Goal: Task Accomplishment & Management: Manage account settings

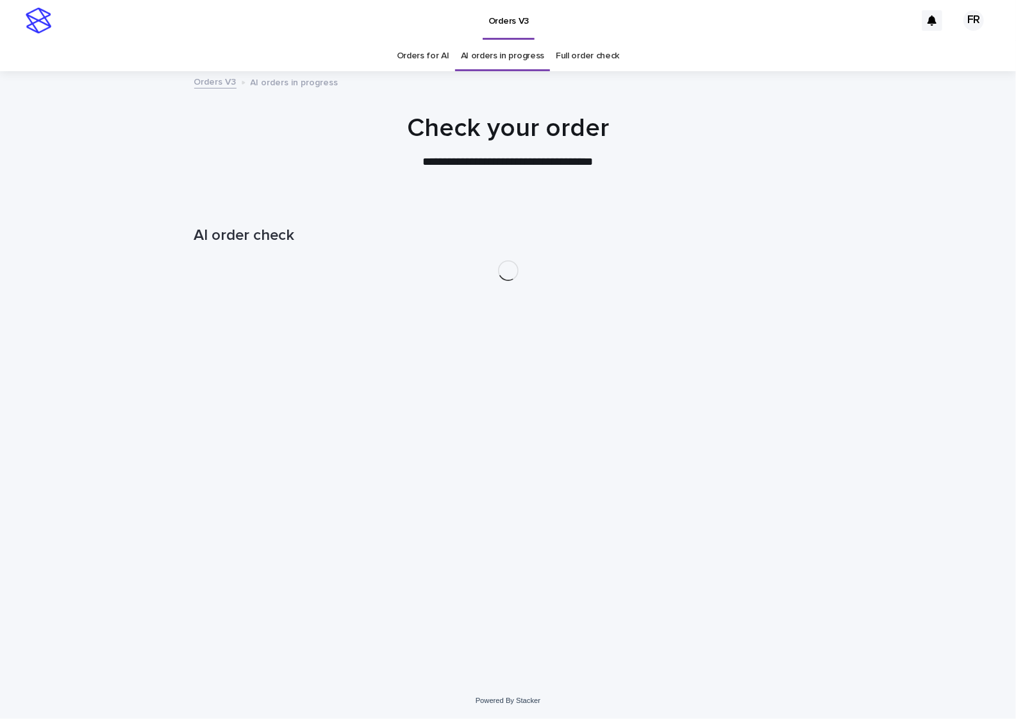
click at [1013, 718] on html "**********" at bounding box center [508, 359] width 1016 height 719
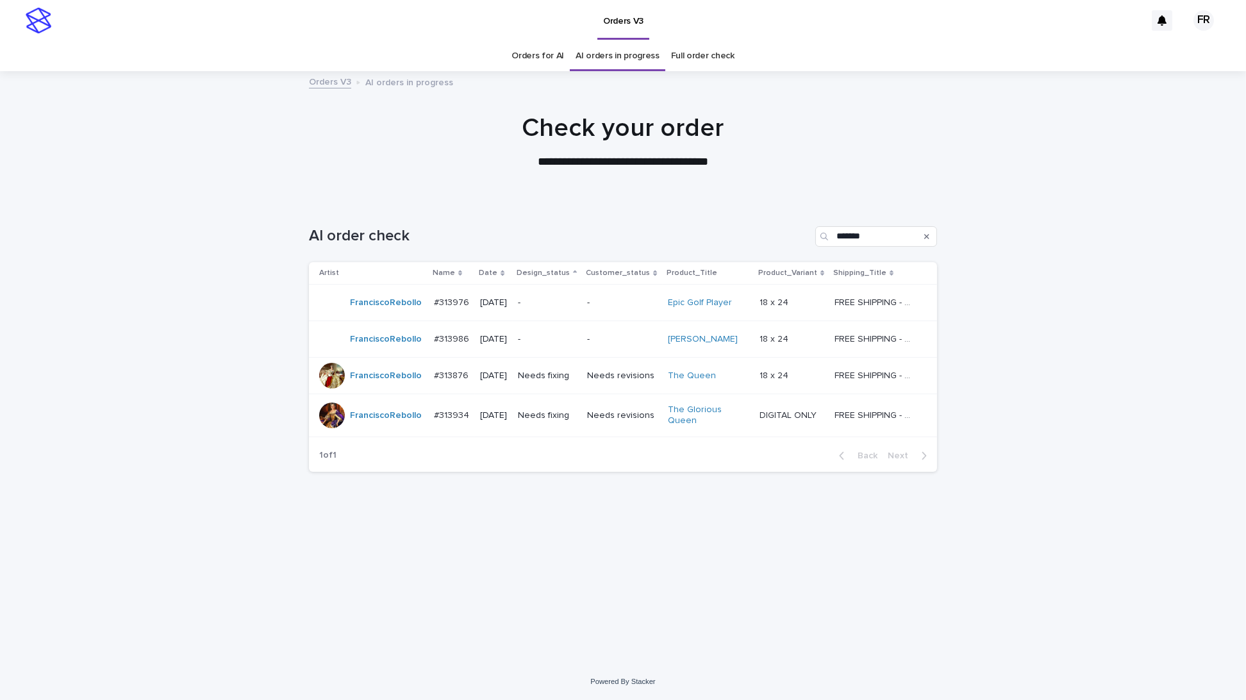
click at [799, 559] on div "Loading... Saving… Loading... Saving… AI order check ******* Artist Name Date D…" at bounding box center [623, 416] width 641 height 431
click at [557, 382] on div "Needs fixing" at bounding box center [547, 375] width 59 height 21
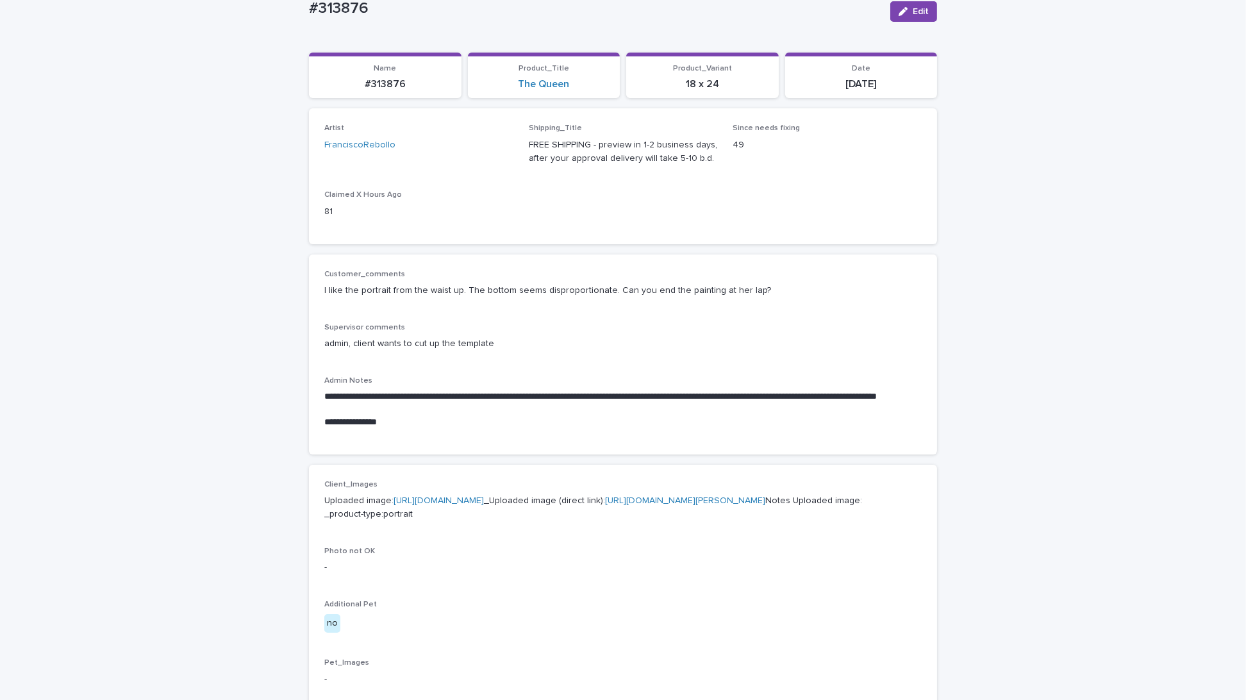
scroll to position [128, 0]
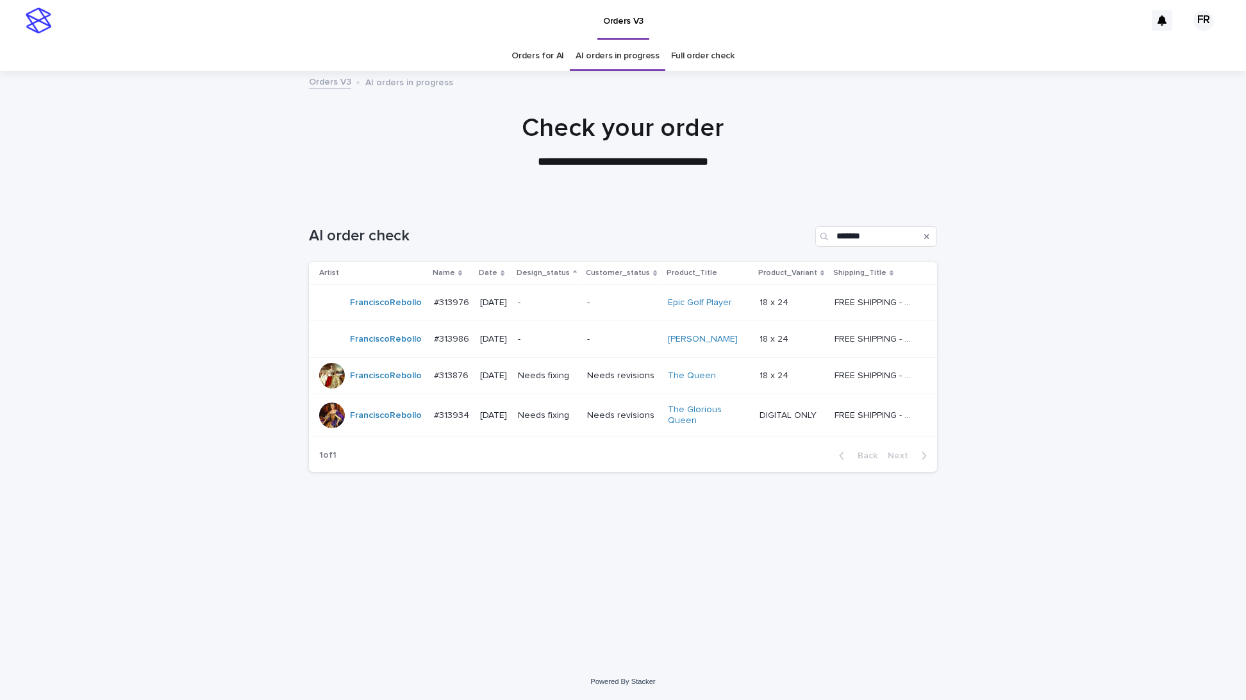
click at [553, 410] on p "Needs fixing" at bounding box center [547, 415] width 59 height 11
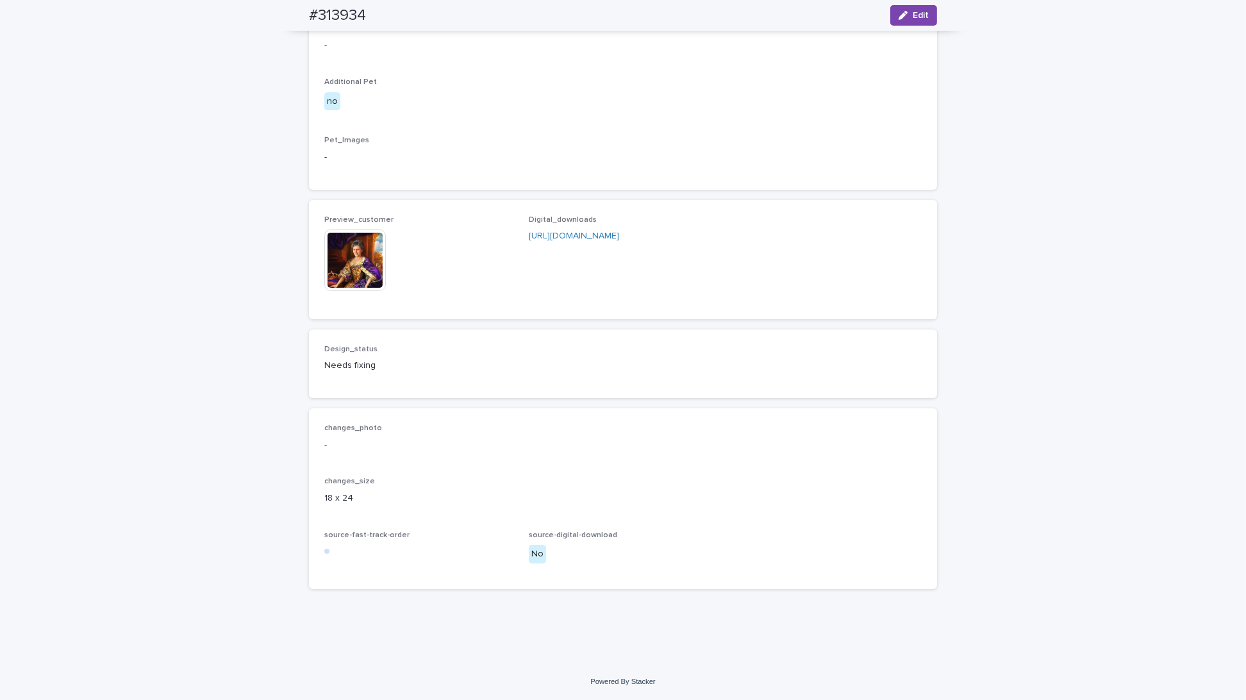
scroll to position [688, 0]
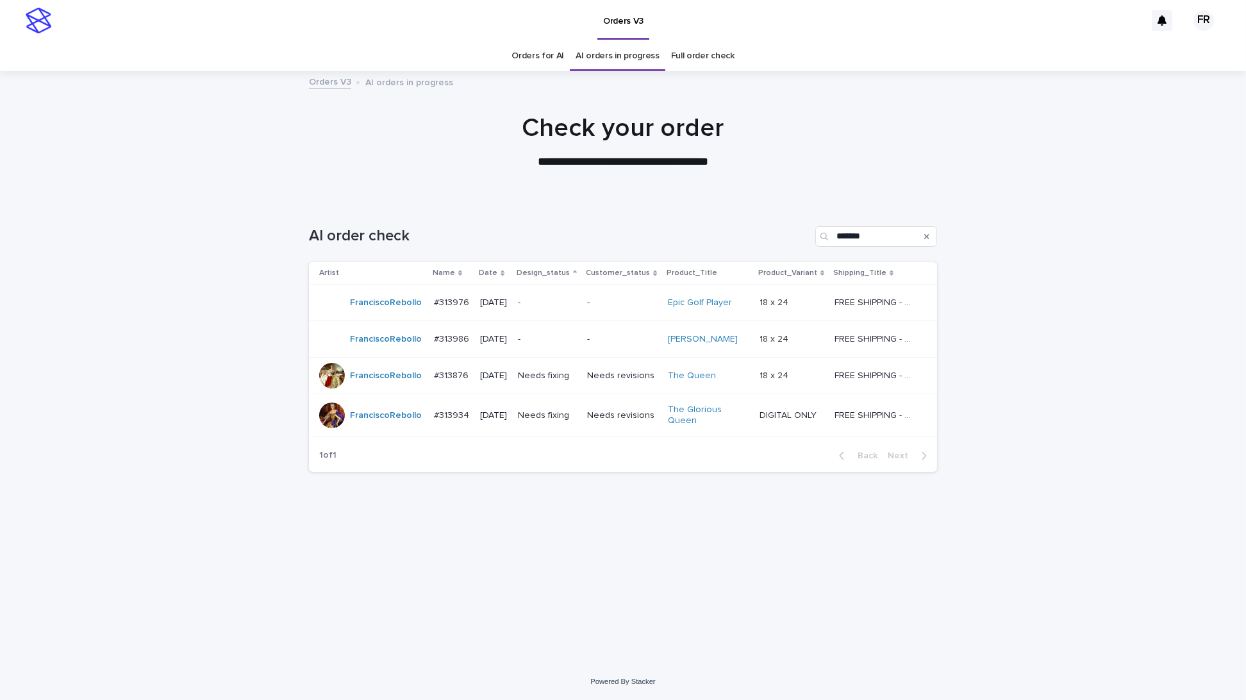
click at [556, 303] on p "-" at bounding box center [547, 302] width 59 height 11
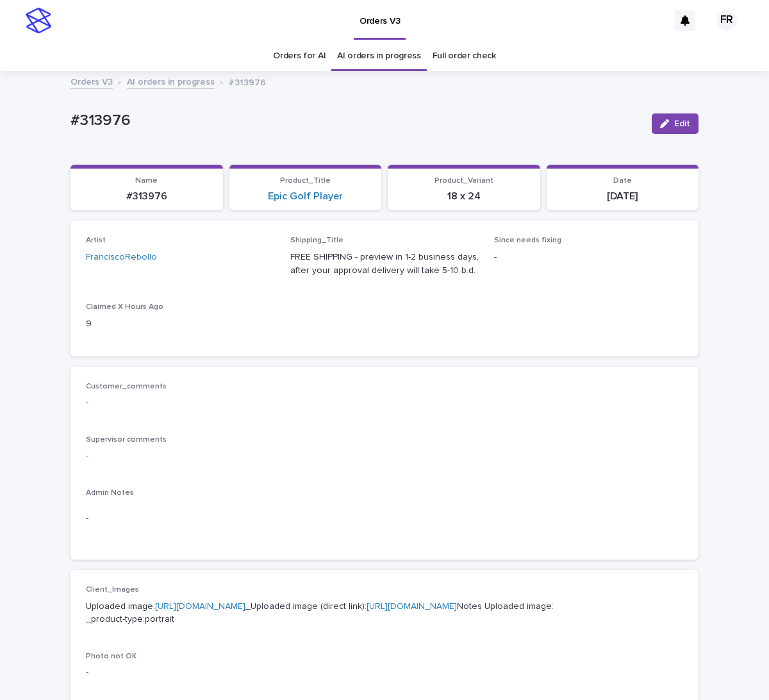
click at [497, 349] on div "Artist FranciscoRebollo Shipping_Title FREE SHIPPING - preview in 1-2 business …" at bounding box center [385, 288] width 628 height 135
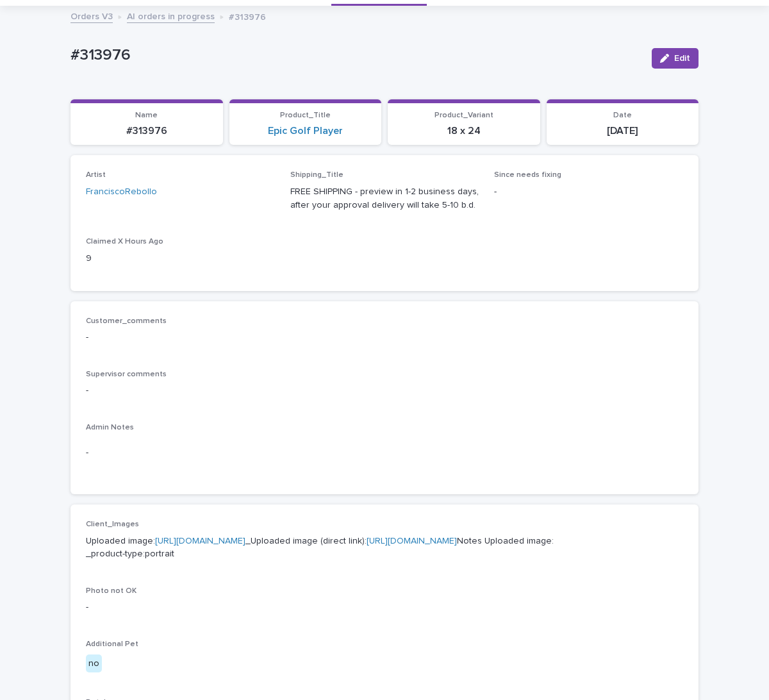
scroll to position [256, 0]
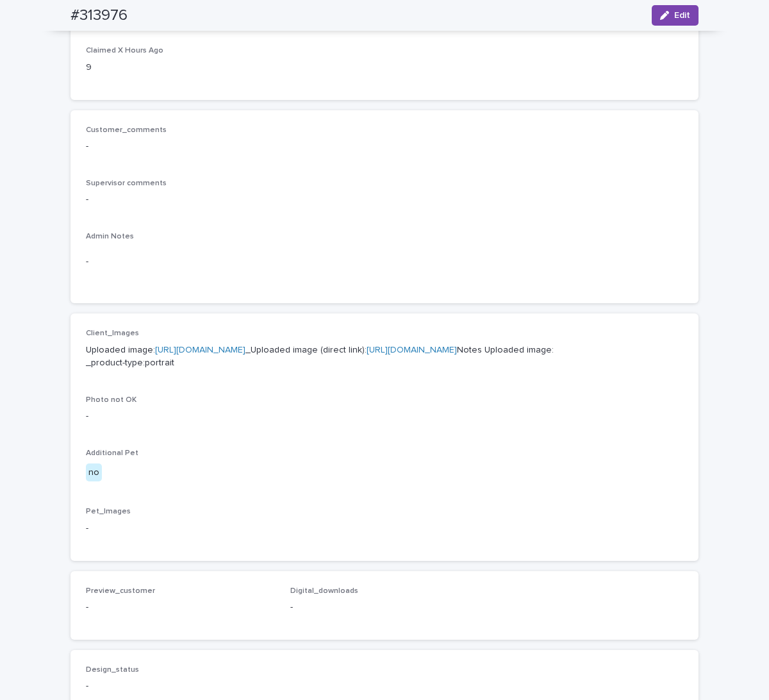
click at [449, 354] on link "[URL][DOMAIN_NAME]" at bounding box center [412, 350] width 90 height 9
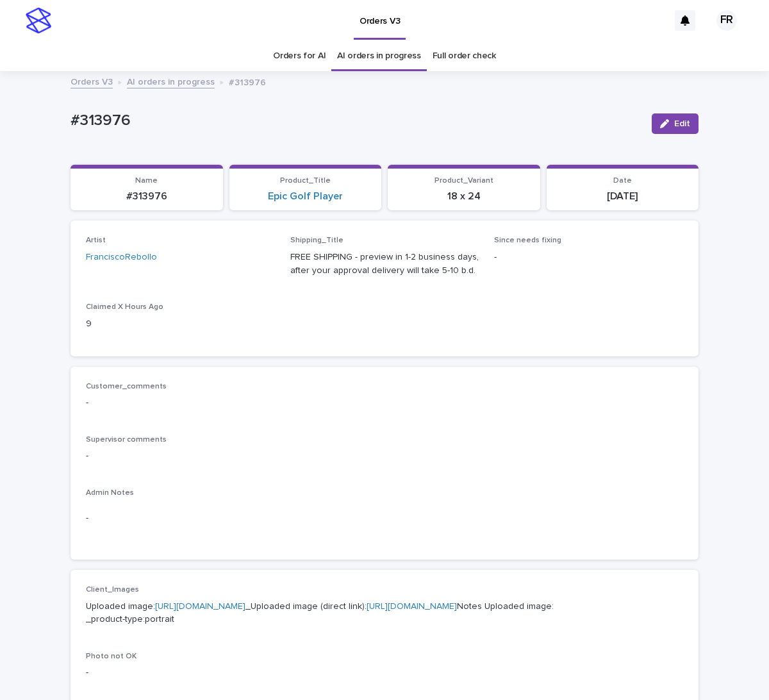
click at [371, 263] on p "FREE SHIPPING - preview in 1-2 business days, after your approval delivery will…" at bounding box center [384, 264] width 189 height 27
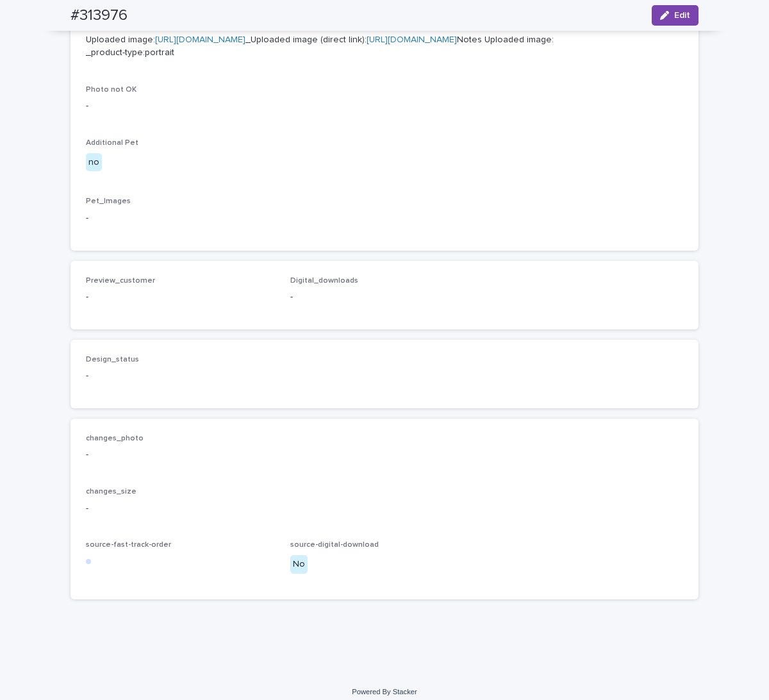
scroll to position [577, 0]
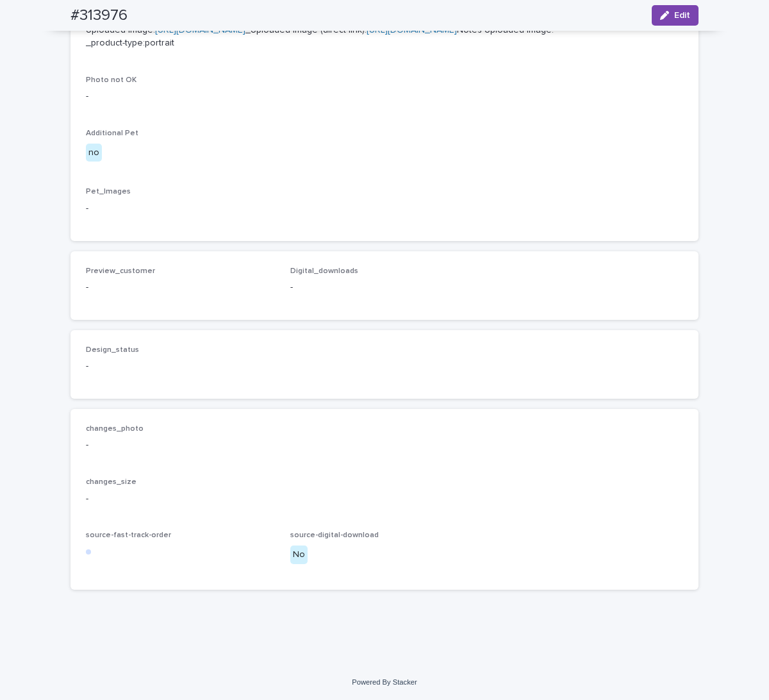
click at [367, 35] on link "[URL][DOMAIN_NAME]" at bounding box center [412, 30] width 90 height 9
click at [335, 275] on span "Digital_downloads" at bounding box center [324, 271] width 68 height 8
drag, startPoint x: 335, startPoint y: 336, endPoint x: 345, endPoint y: 357, distance: 23.5
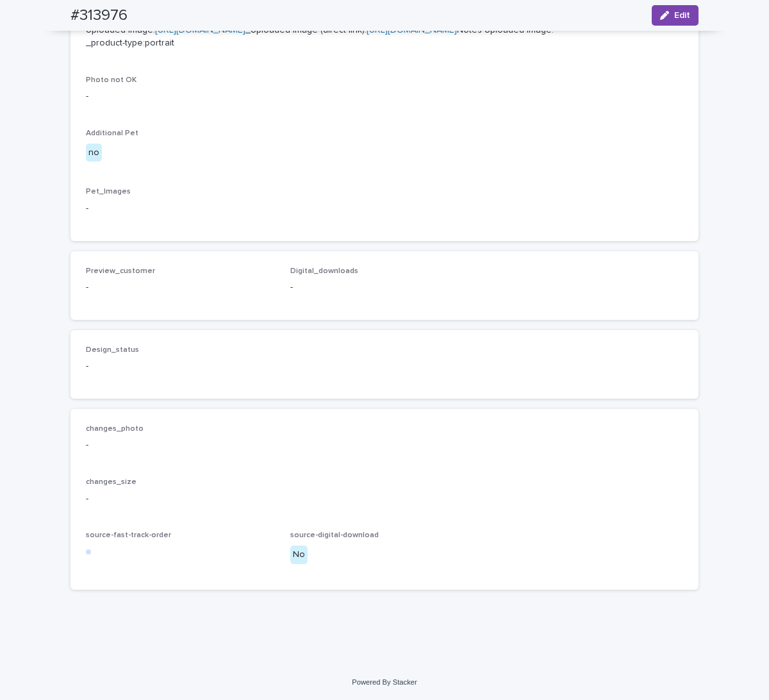
click at [345, 294] on p "-" at bounding box center [384, 287] width 189 height 13
click at [13, 236] on div "Loading... Saving… Loading... Saving… #313976 Edit #313976 Edit Sorry, there wa…" at bounding box center [384, 80] width 769 height 1168
drag, startPoint x: 267, startPoint y: 183, endPoint x: 267, endPoint y: 194, distance: 10.3
click at [267, 183] on div "Client_Images Uploaded image: [URL][DOMAIN_NAME] _Uploaded image (direct link):…" at bounding box center [384, 117] width 597 height 217
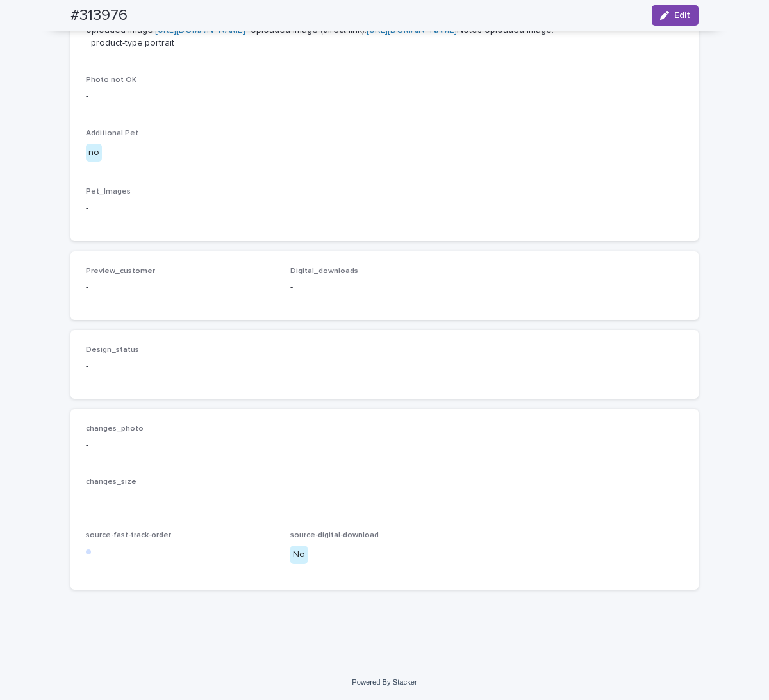
click at [329, 226] on div "Client_Images Uploaded image: [URL][DOMAIN_NAME] _Uploaded image (direct link):…" at bounding box center [385, 117] width 628 height 247
click at [694, 11] on div "#313976 Edit" at bounding box center [385, 15] width 690 height 31
click at [674, 15] on span "Edit" at bounding box center [682, 15] width 16 height 9
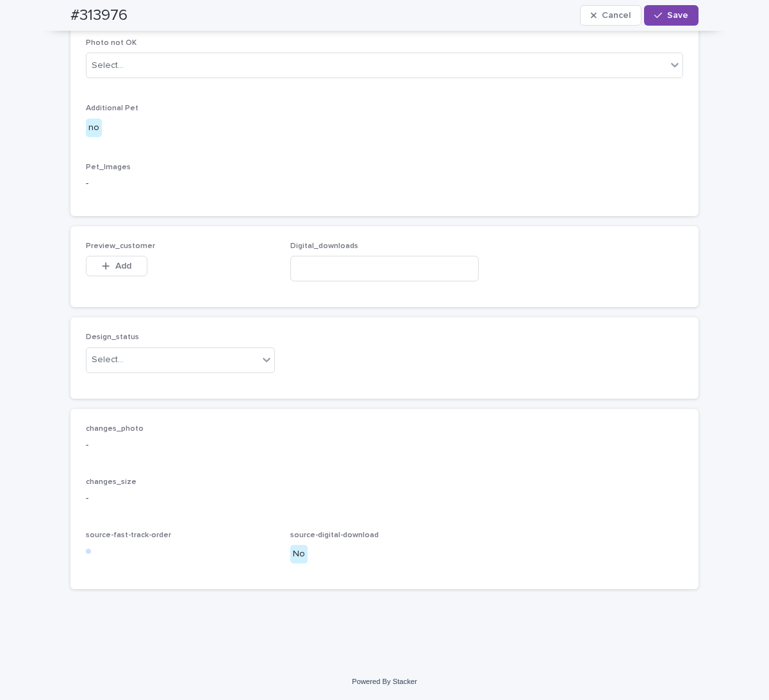
scroll to position [679, 0]
click at [181, 358] on div "Select..." at bounding box center [173, 359] width 172 height 21
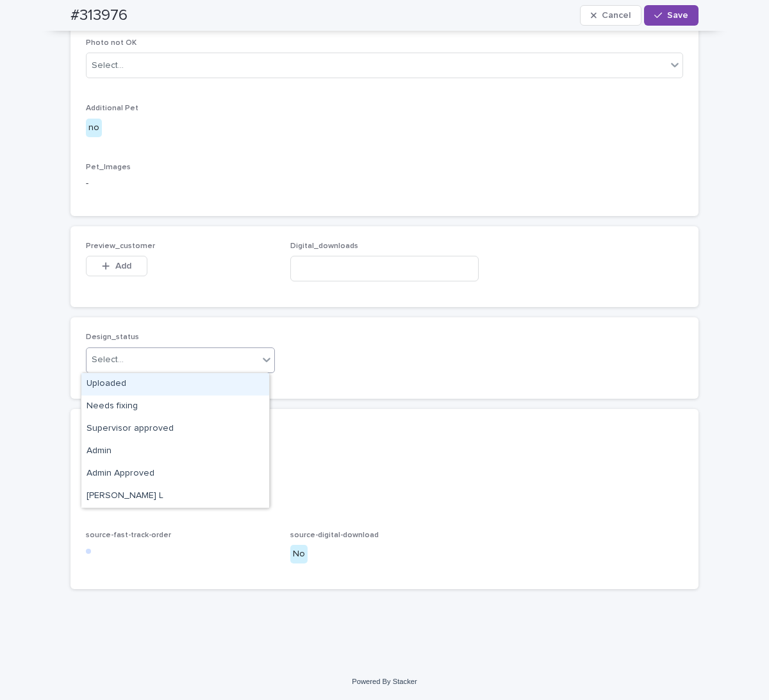
click at [152, 383] on div "Uploaded" at bounding box center [175, 384] width 188 height 22
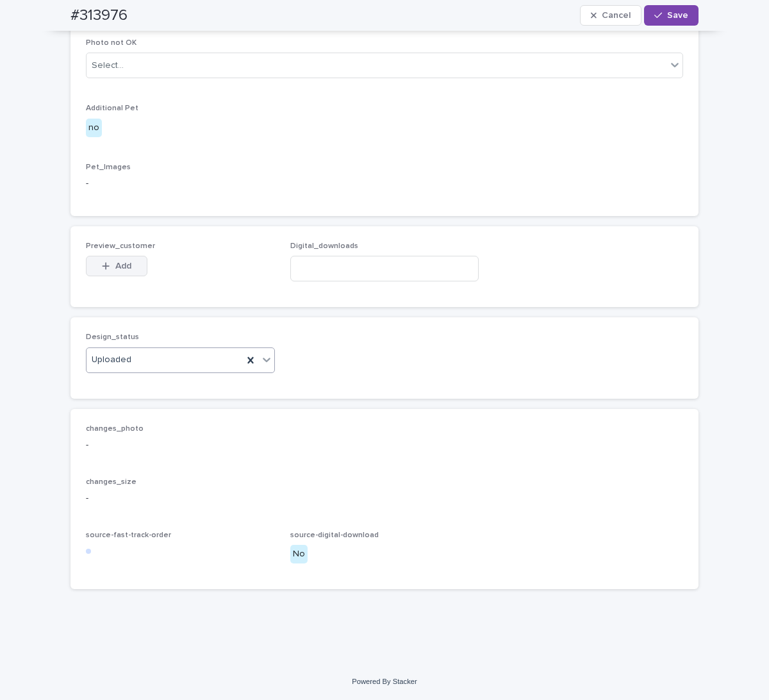
click at [115, 263] on span "Add" at bounding box center [123, 266] width 16 height 9
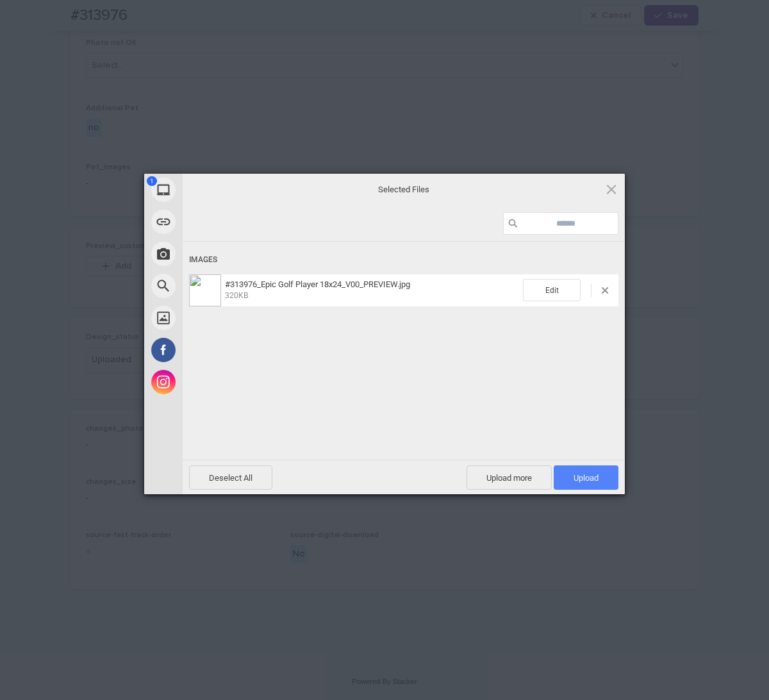
click at [598, 474] on span "Upload 1" at bounding box center [586, 478] width 25 height 10
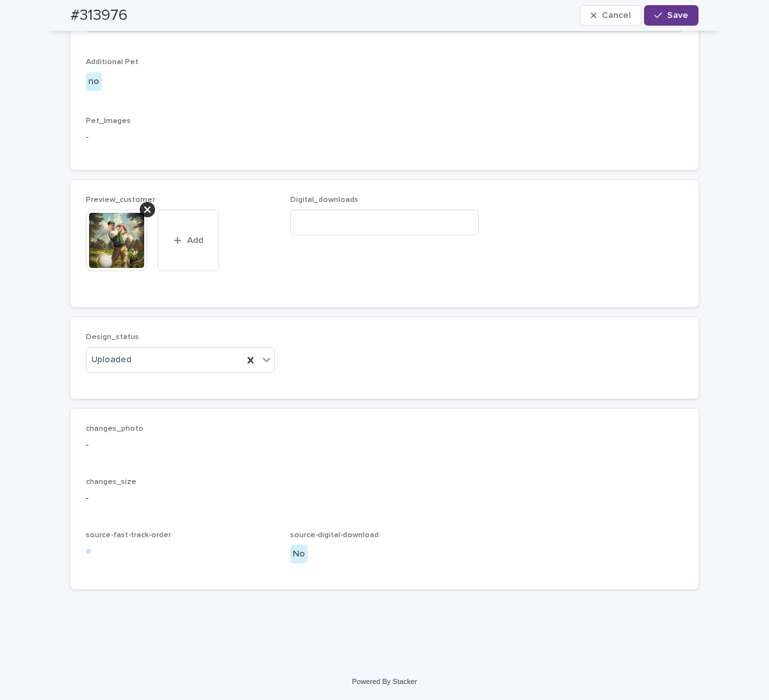
click at [667, 6] on button "Save" at bounding box center [671, 15] width 54 height 21
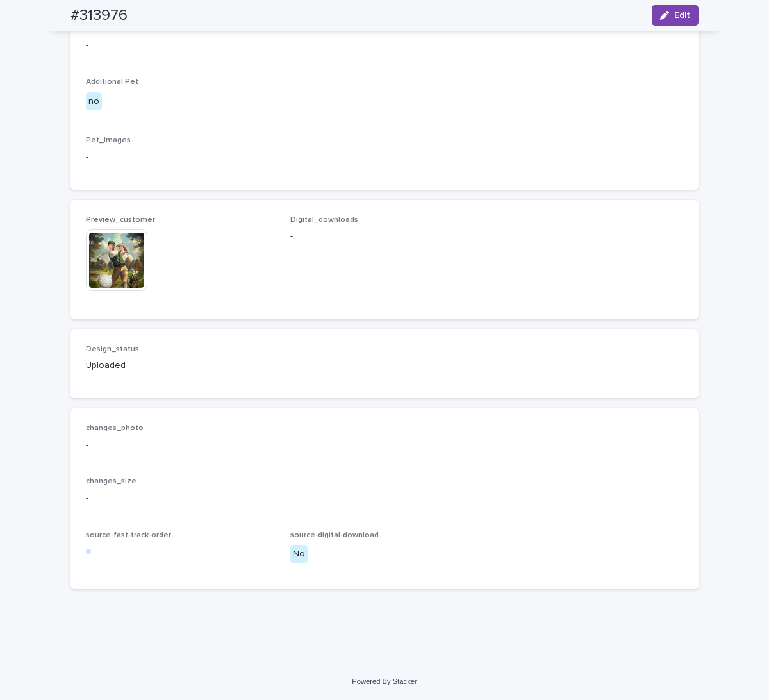
scroll to position [663, 0]
click at [292, 304] on span "Digital_downloads -" at bounding box center [384, 259] width 189 height 88
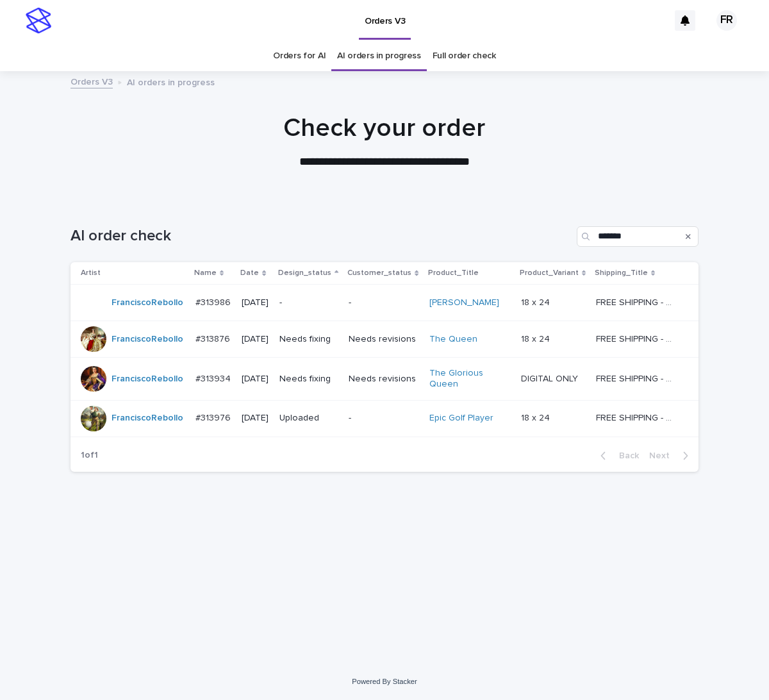
click at [296, 195] on div at bounding box center [384, 136] width 769 height 128
click at [313, 299] on p "-" at bounding box center [308, 302] width 59 height 11
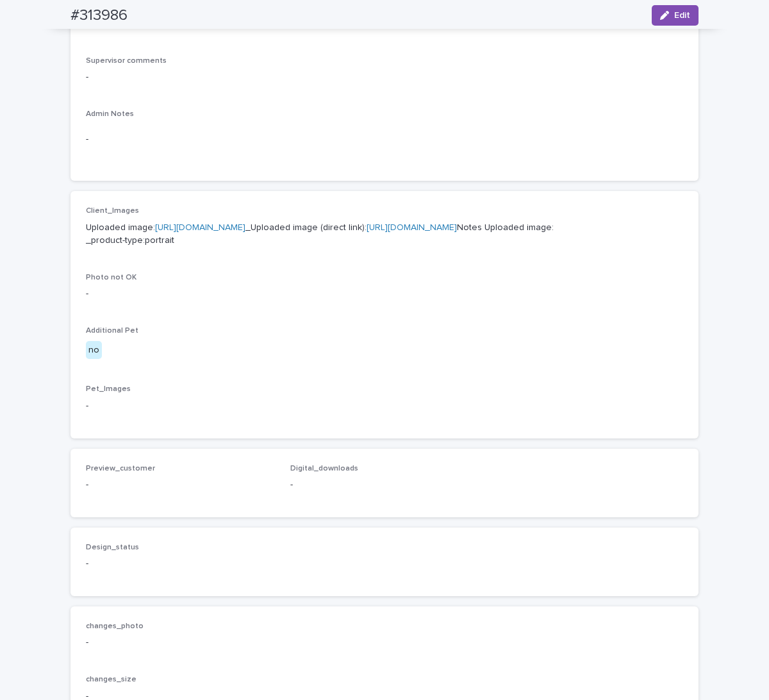
scroll to position [385, 0]
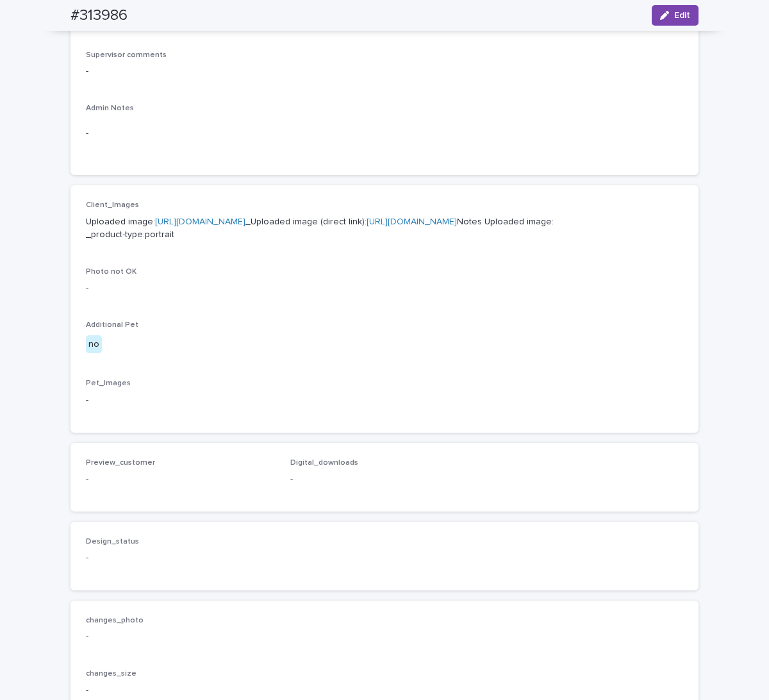
click at [367, 226] on link "[URL][DOMAIN_NAME]" at bounding box center [412, 221] width 90 height 9
click at [324, 333] on div "Client_Images Uploaded image: [URL][DOMAIN_NAME] _Uploaded image (direct link):…" at bounding box center [384, 309] width 597 height 217
click at [408, 242] on p "Uploaded image: [URL][DOMAIN_NAME] _Uploaded image (direct link): [URL][DOMAIN_…" at bounding box center [384, 228] width 597 height 27
click at [521, 295] on div "-" at bounding box center [384, 287] width 597 height 16
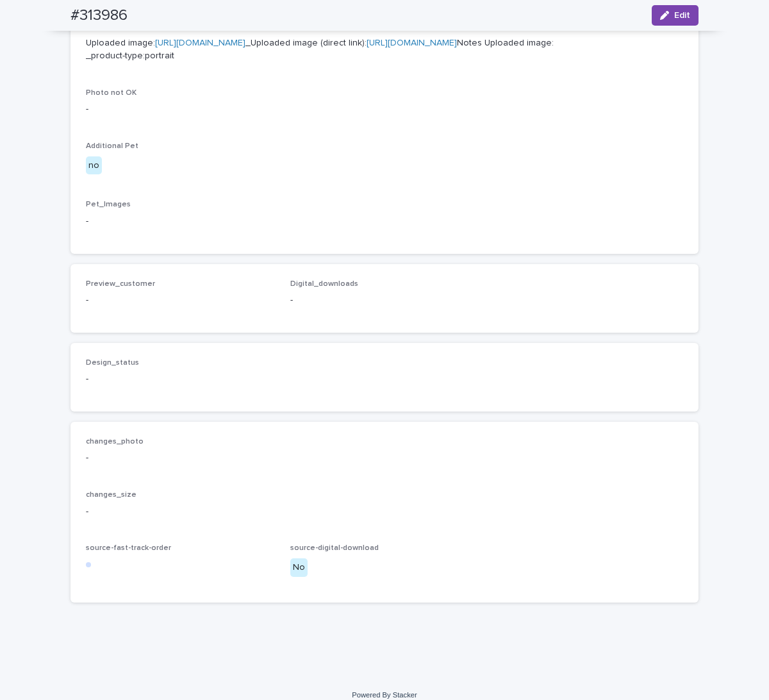
scroll to position [577, 0]
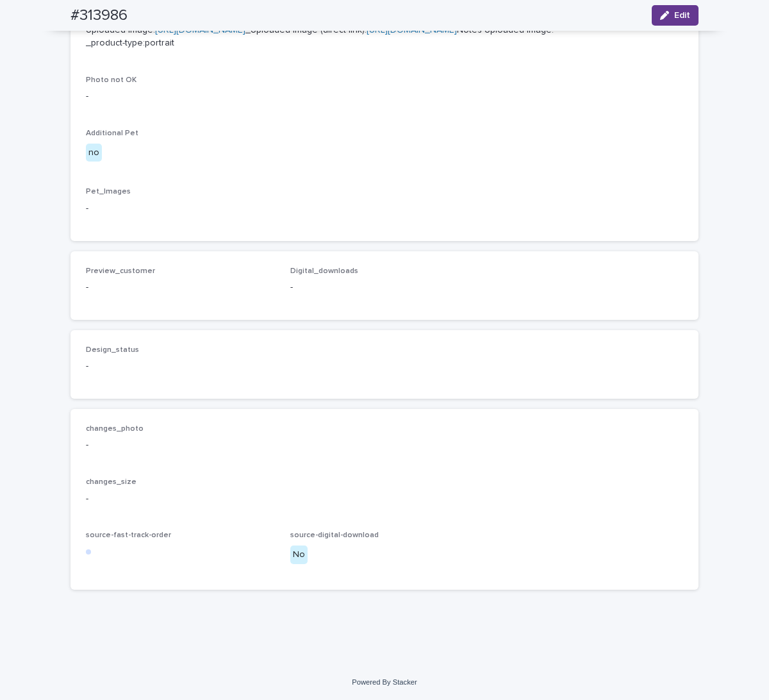
click at [677, 19] on button "Edit" at bounding box center [675, 15] width 47 height 21
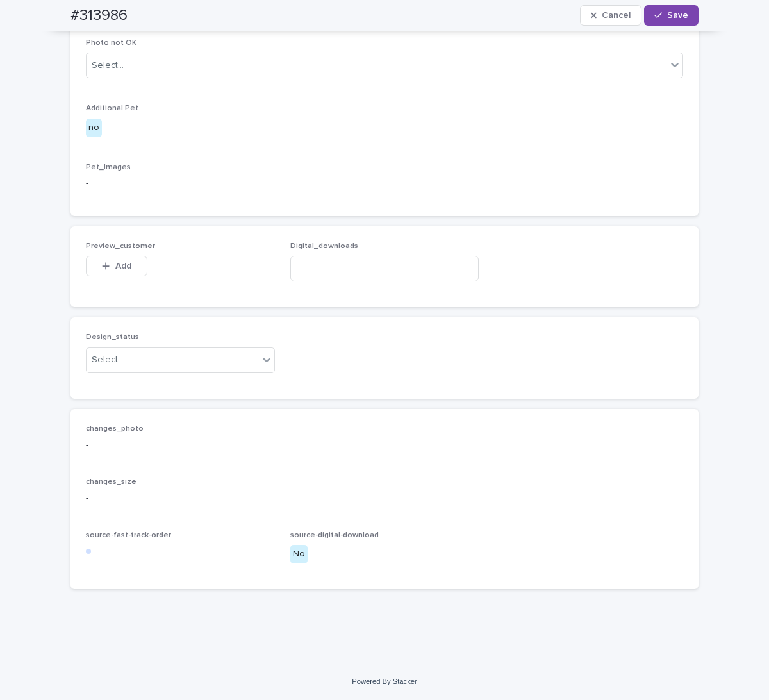
scroll to position [679, 0]
click at [134, 362] on div "Select..." at bounding box center [173, 359] width 172 height 21
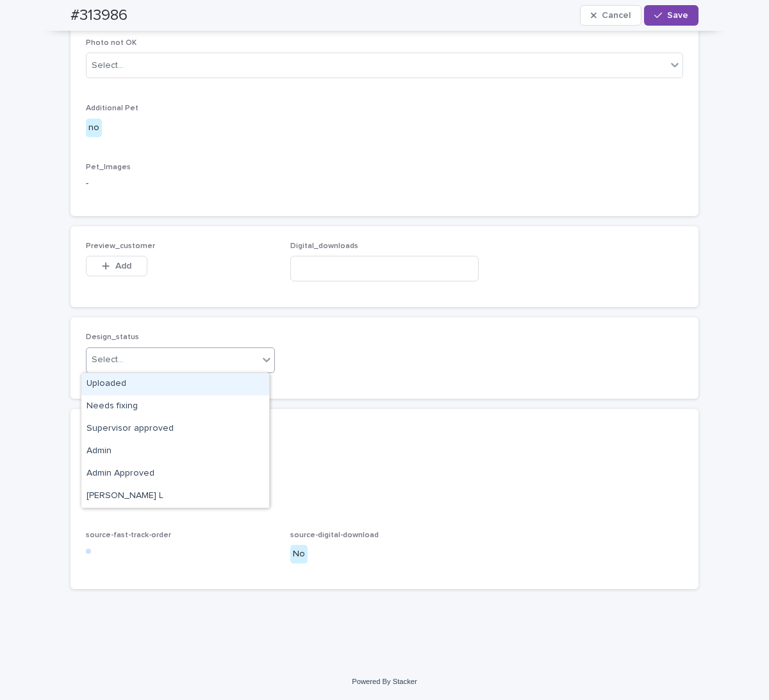
click at [127, 380] on div "Uploaded" at bounding box center [175, 384] width 188 height 22
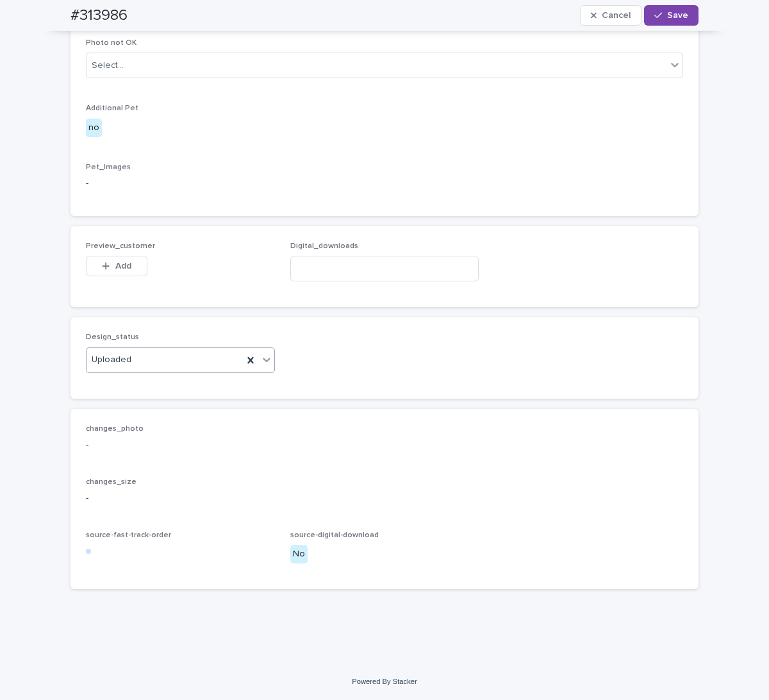
click at [108, 256] on div "Add" at bounding box center [117, 269] width 62 height 26
click at [106, 262] on div "button" at bounding box center [108, 266] width 13 height 9
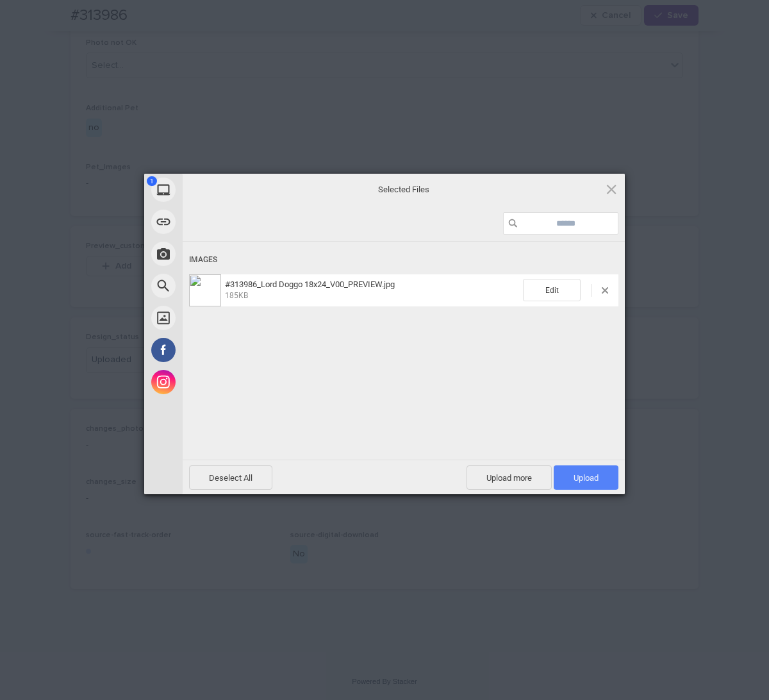
click at [585, 478] on span "Upload 1" at bounding box center [586, 478] width 25 height 10
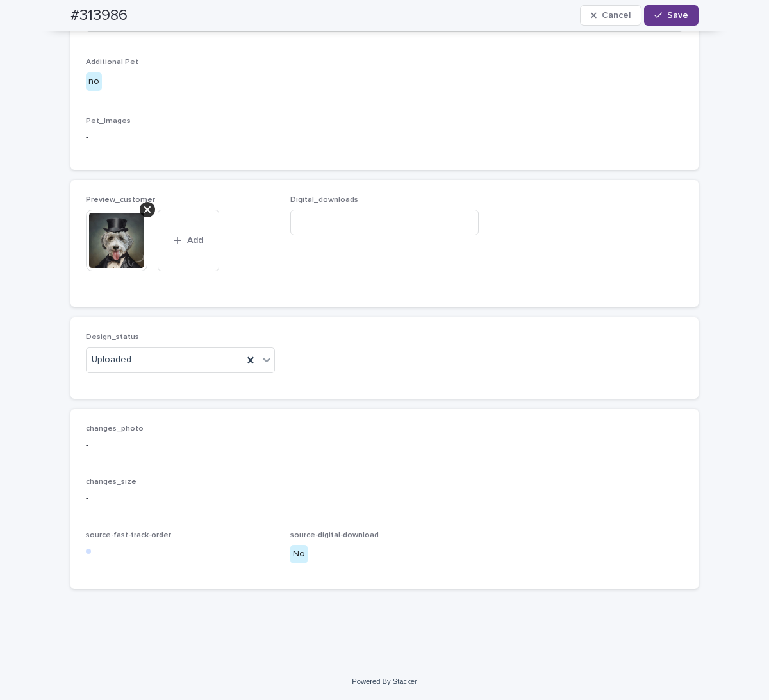
click at [667, 12] on span "Save" at bounding box center [677, 15] width 21 height 9
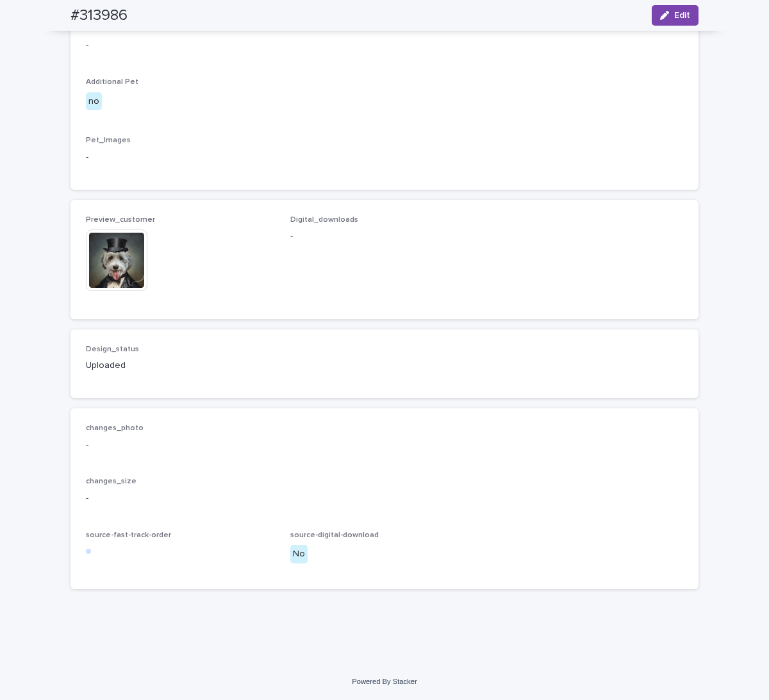
scroll to position [663, 0]
click at [172, 162] on div "Client_Images Uploaded image: [URL][DOMAIN_NAME] _Uploaded image (direct link):…" at bounding box center [384, 66] width 597 height 217
click at [106, 291] on img at bounding box center [117, 260] width 62 height 62
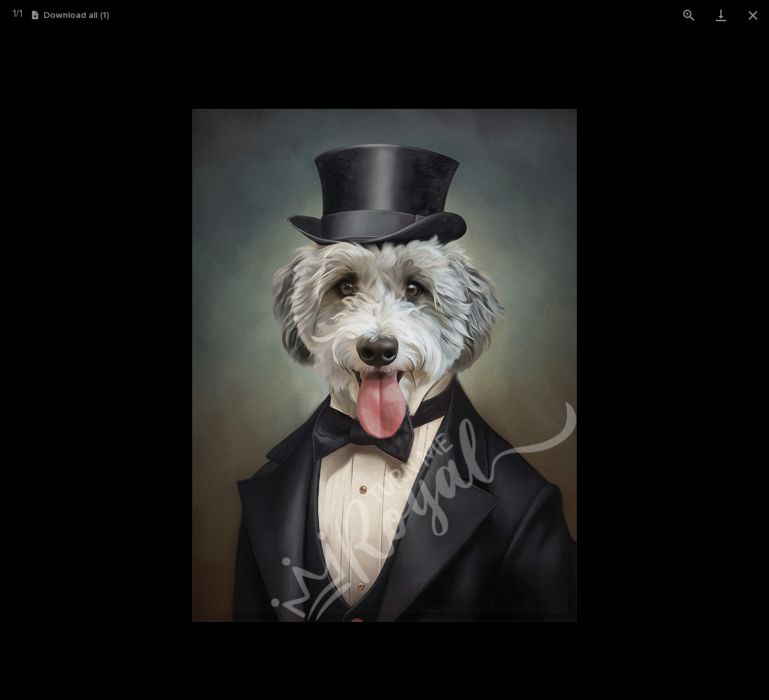
click at [94, 248] on picture at bounding box center [384, 365] width 769 height 670
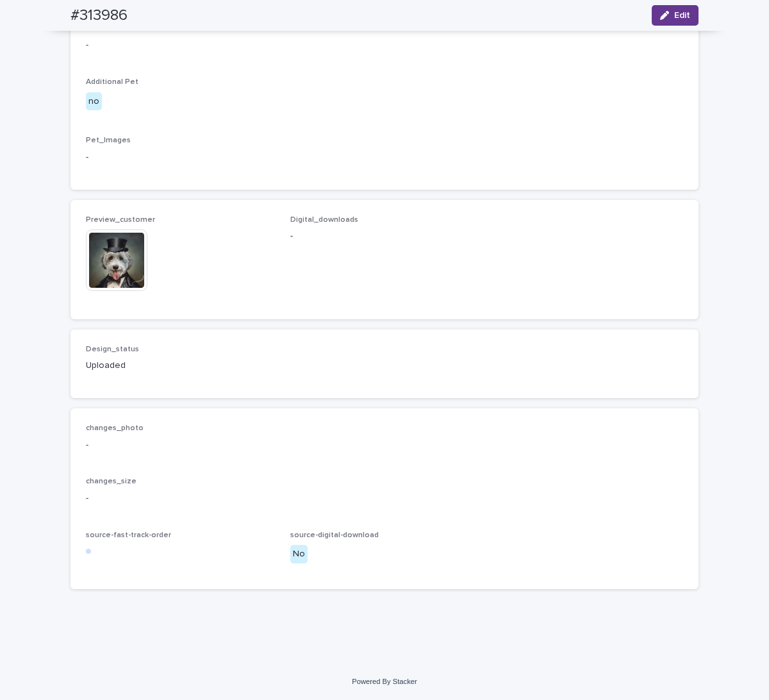
click at [663, 6] on button "Edit" at bounding box center [675, 15] width 47 height 21
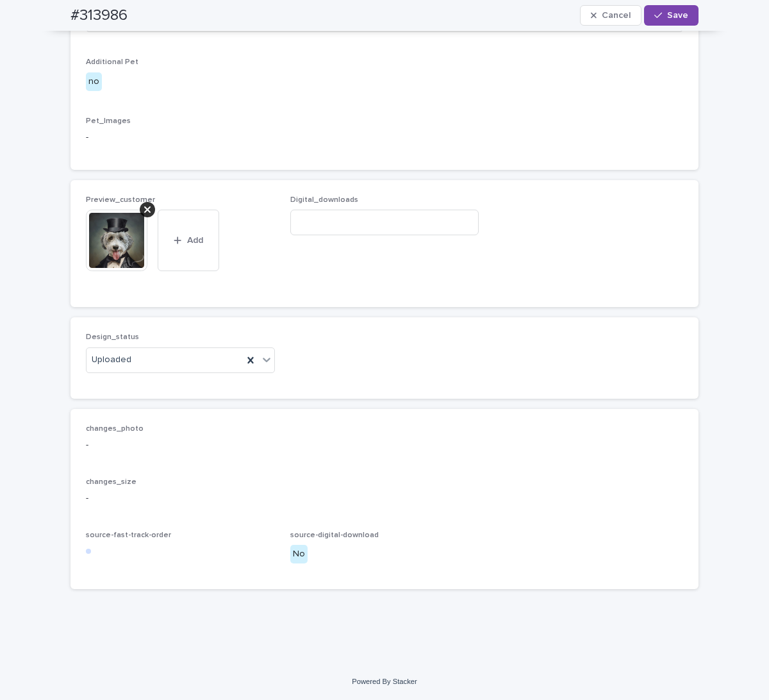
click at [144, 215] on icon at bounding box center [147, 209] width 6 height 10
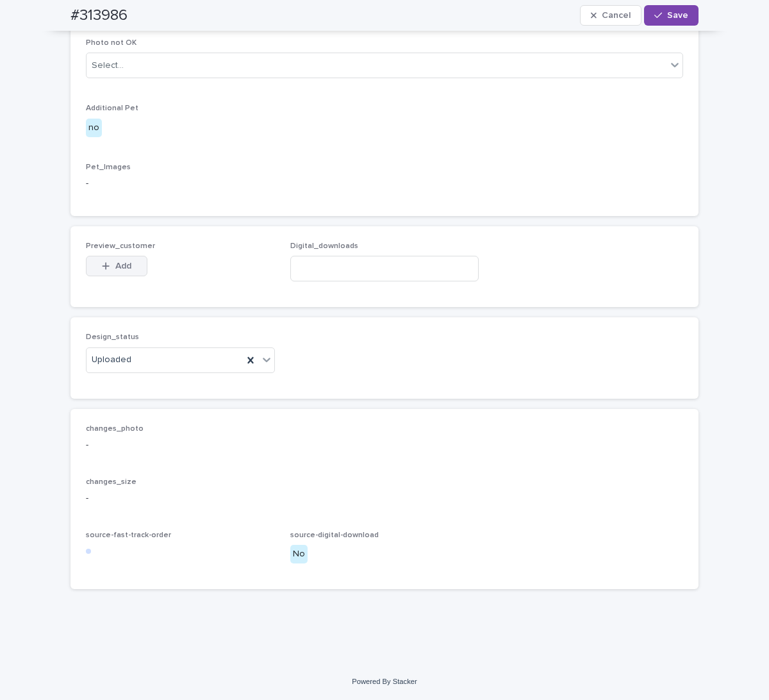
scroll to position [656, 0]
click at [108, 271] on div "button" at bounding box center [108, 266] width 13 height 9
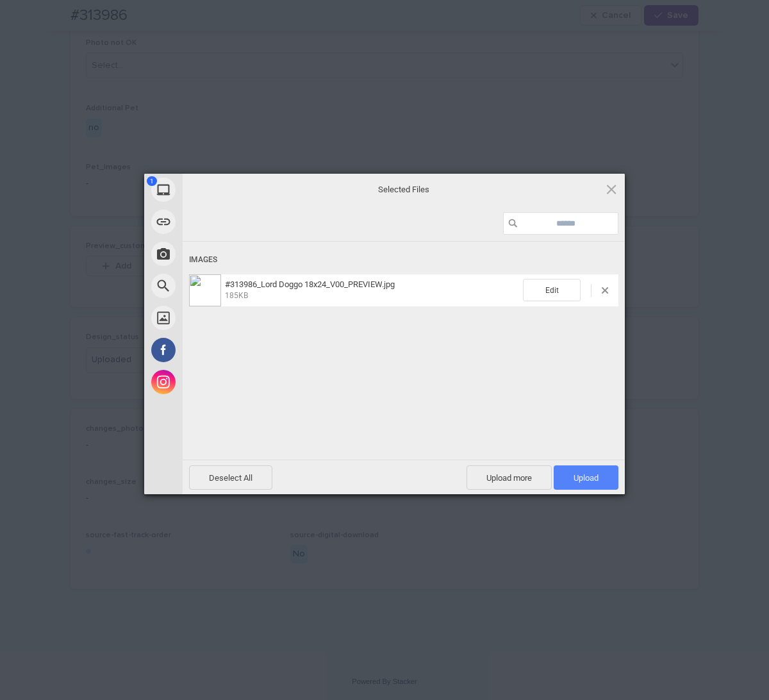
click at [596, 474] on span "Upload 1" at bounding box center [586, 478] width 25 height 10
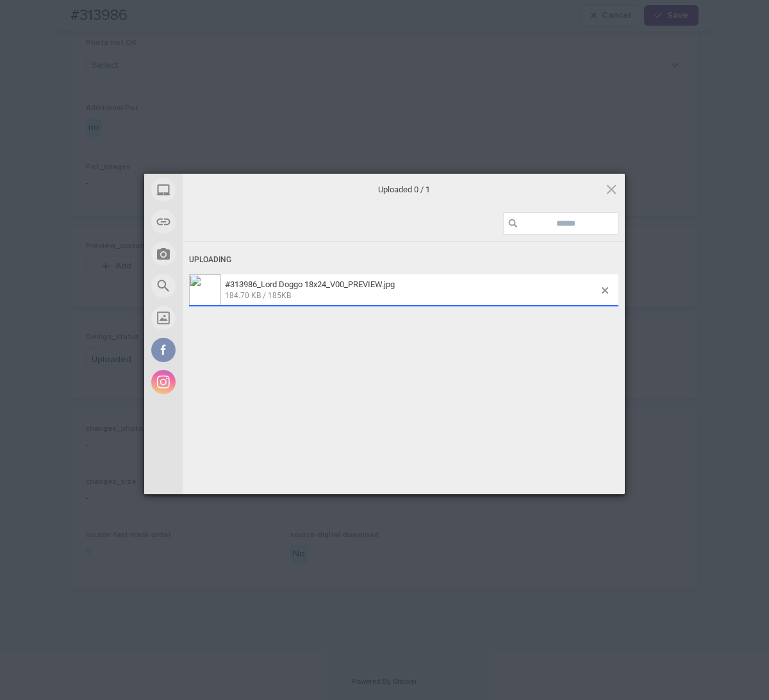
scroll to position [679, 0]
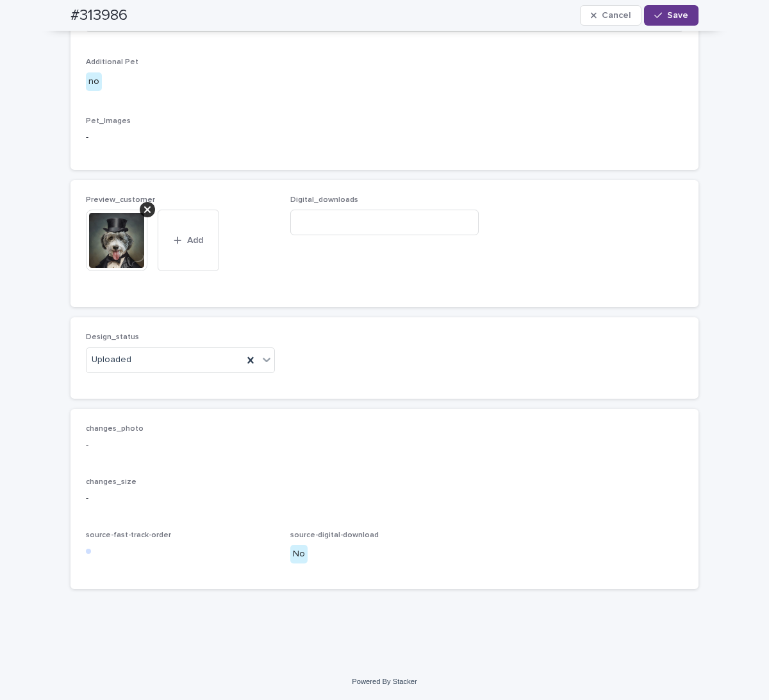
click at [660, 14] on div "button" at bounding box center [660, 15] width 13 height 9
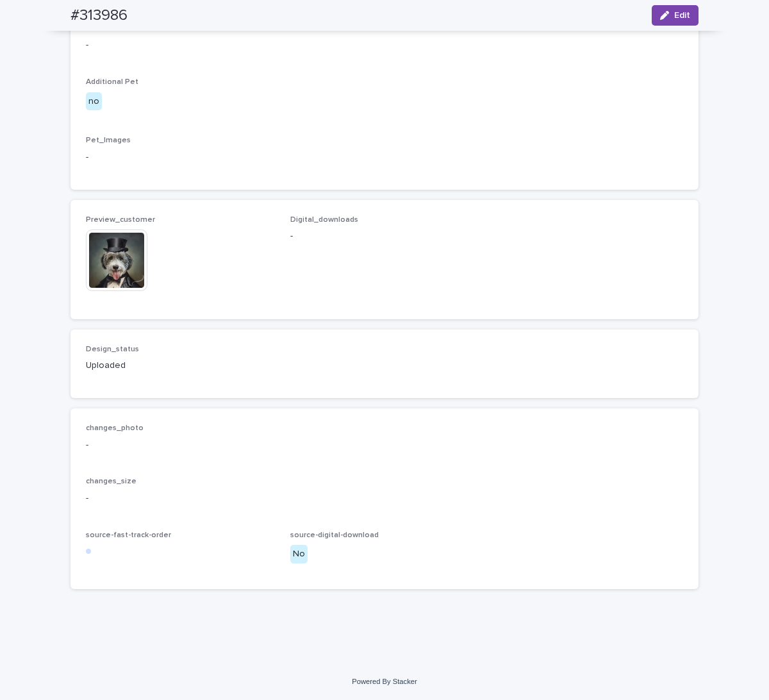
scroll to position [663, 0]
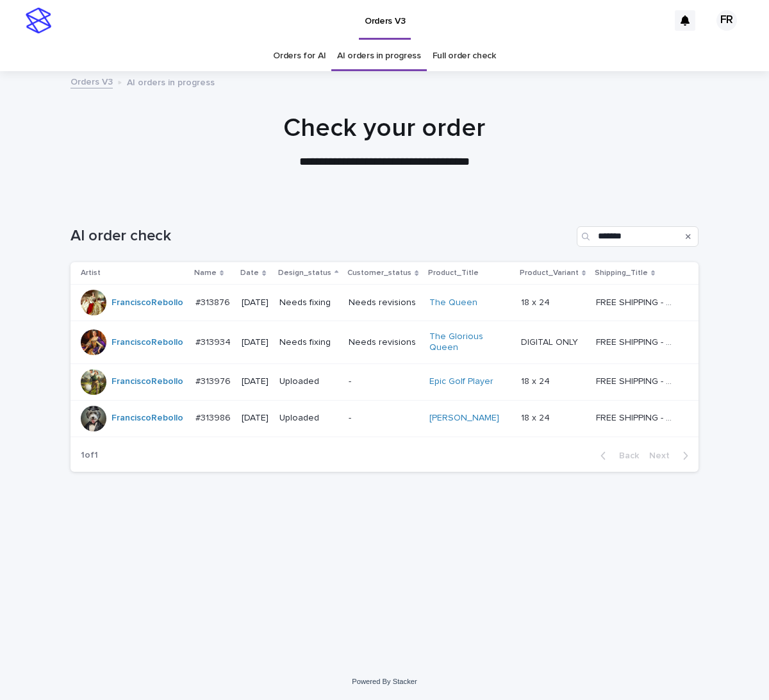
click at [247, 213] on div "AI order check *******" at bounding box center [385, 232] width 628 height 62
click at [311, 341] on p "Needs fixing" at bounding box center [308, 342] width 59 height 11
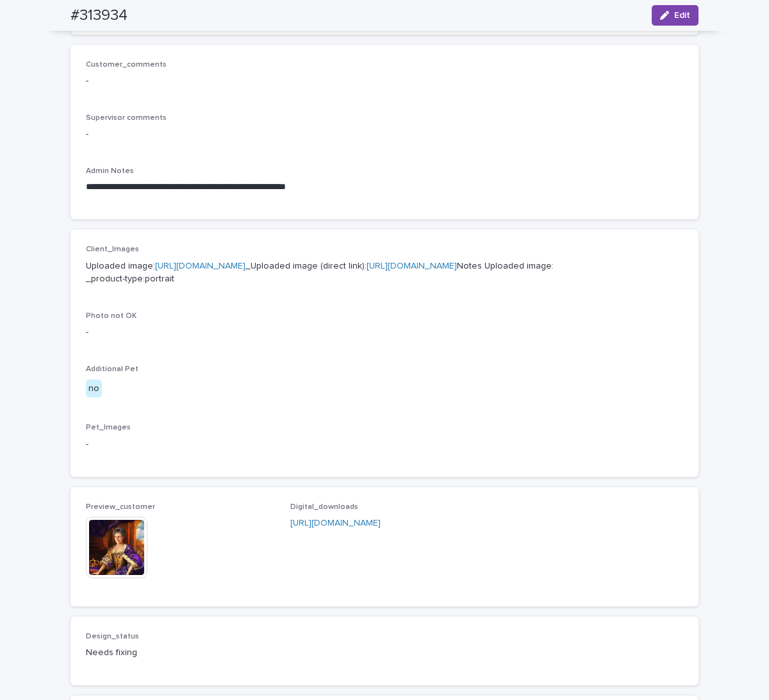
scroll to position [321, 0]
click at [674, 13] on span "Edit" at bounding box center [682, 15] width 16 height 9
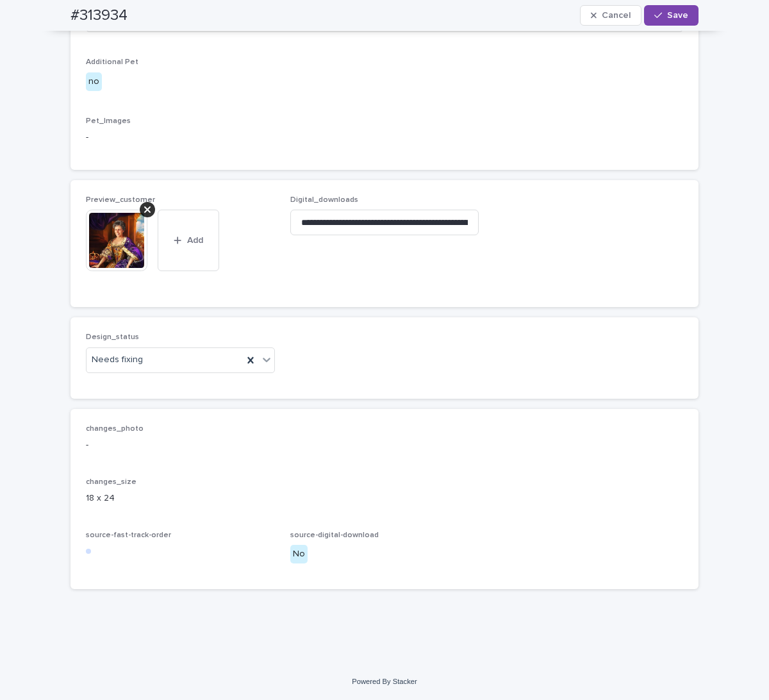
scroll to position [719, 0]
click at [304, 225] on input "**********" at bounding box center [384, 223] width 189 height 26
click at [304, 224] on input "**********" at bounding box center [384, 223] width 189 height 26
click at [303, 223] on input "**********" at bounding box center [384, 223] width 189 height 26
click at [303, 222] on input "**********" at bounding box center [384, 223] width 189 height 26
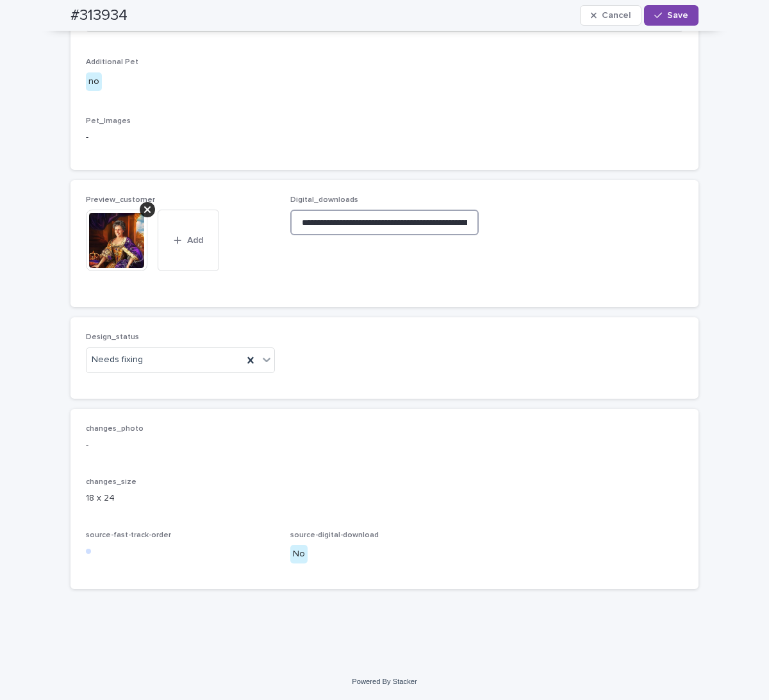
click at [303, 222] on input "**********" at bounding box center [384, 223] width 189 height 26
drag, startPoint x: 313, startPoint y: 224, endPoint x: 664, endPoint y: 312, distance: 361.6
click at [654, 296] on div "**********" at bounding box center [385, 243] width 628 height 127
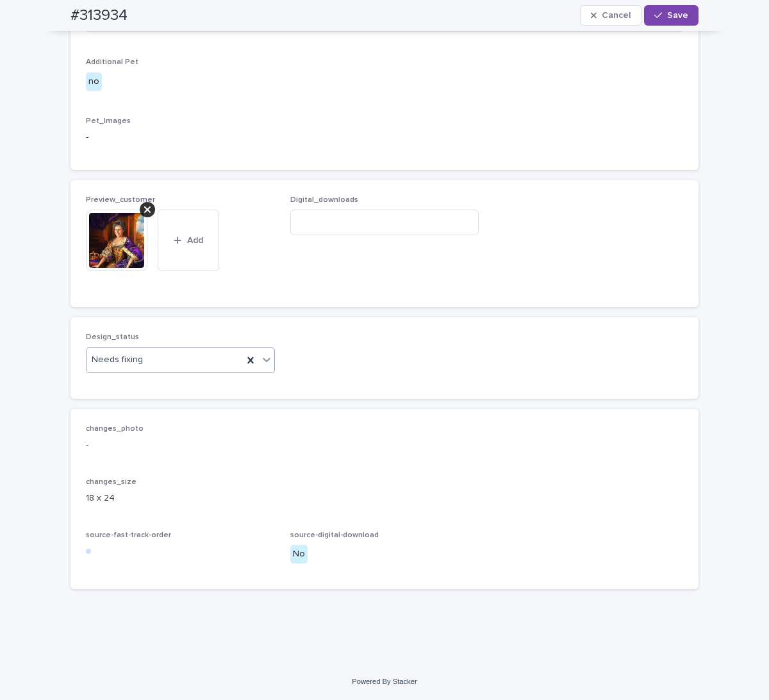
click at [148, 358] on div "Needs fixing" at bounding box center [165, 359] width 156 height 21
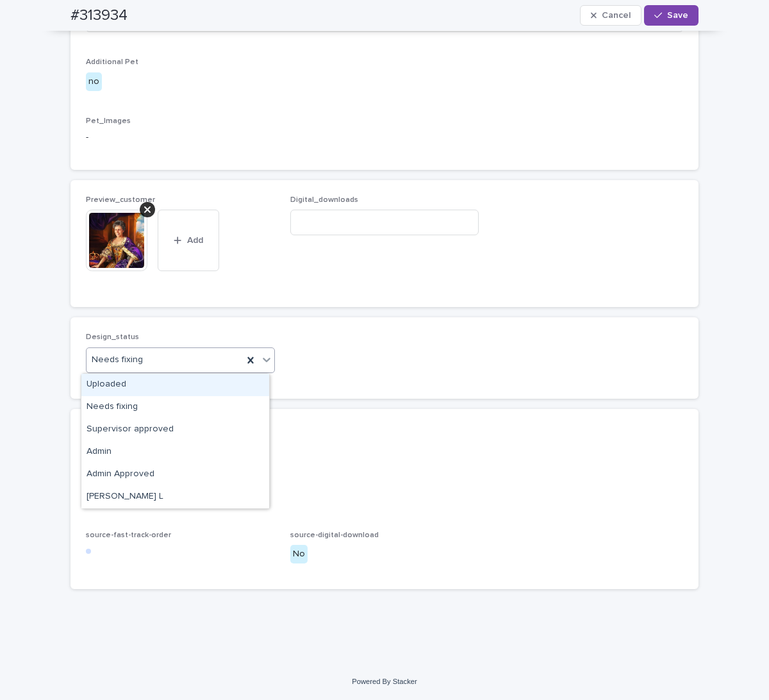
click at [144, 382] on div "Uploaded" at bounding box center [175, 385] width 188 height 22
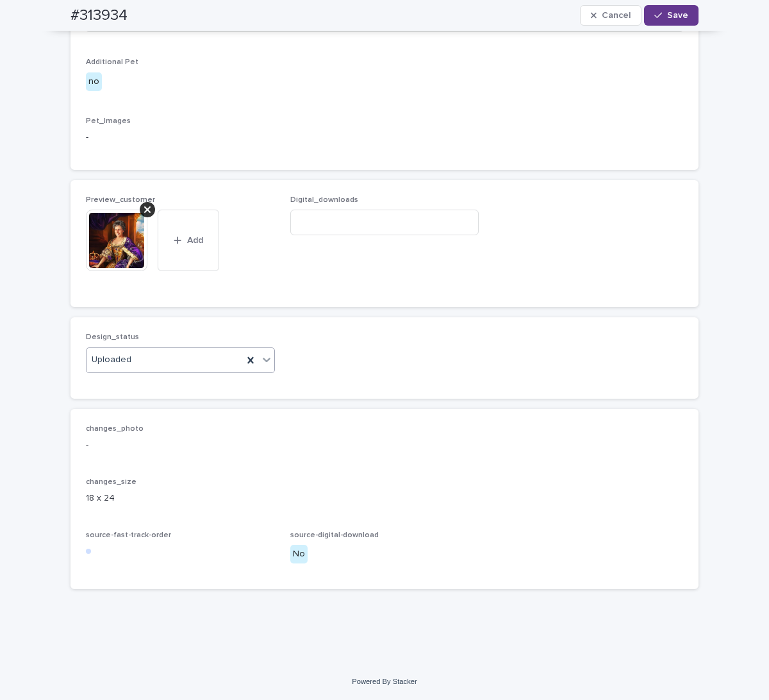
click at [667, 12] on span "Save" at bounding box center [677, 15] width 21 height 9
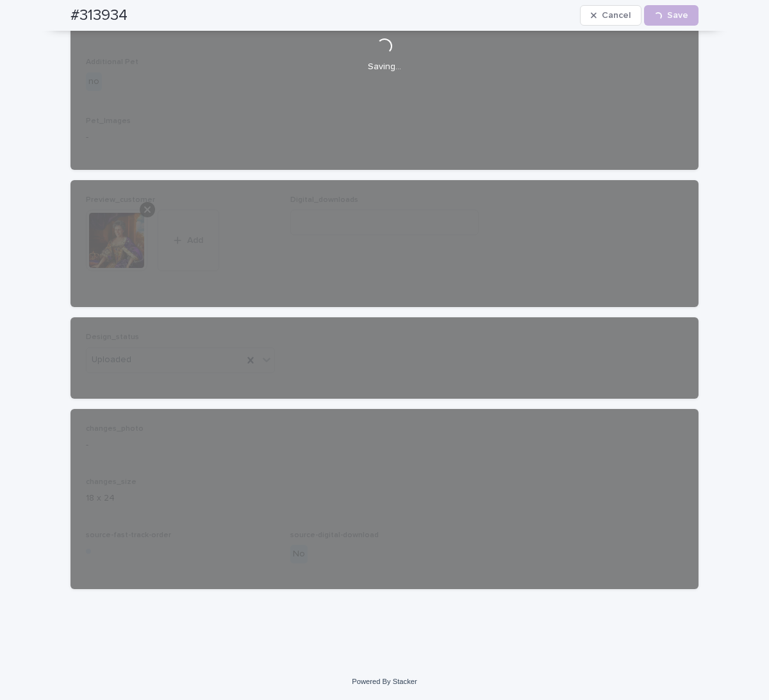
scroll to position [688, 0]
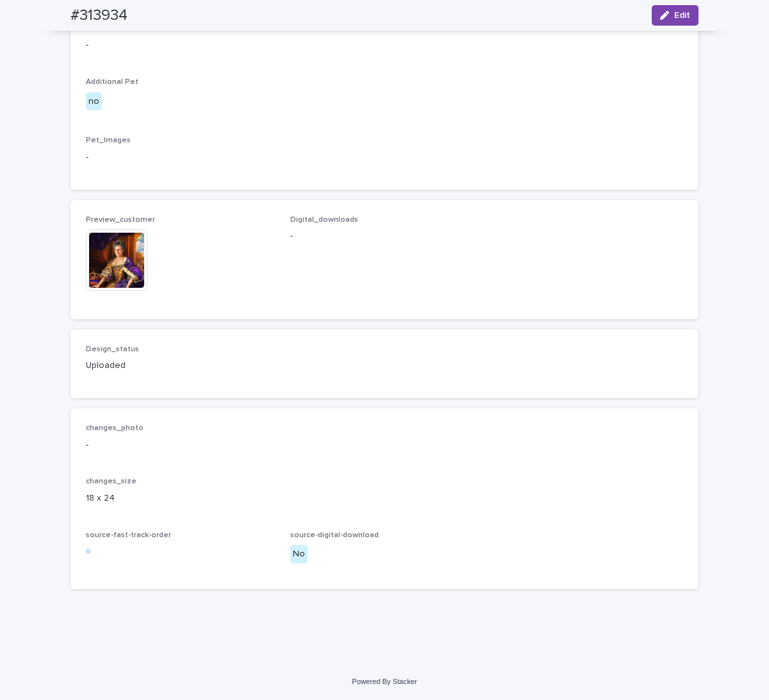
click at [86, 15] on h2 "#313934" at bounding box center [99, 15] width 57 height 19
click at [86, 14] on h2 "#313934" at bounding box center [99, 15] width 57 height 19
copy h2 "313934"
click at [240, 167] on div "Pet_Images -" at bounding box center [384, 155] width 597 height 38
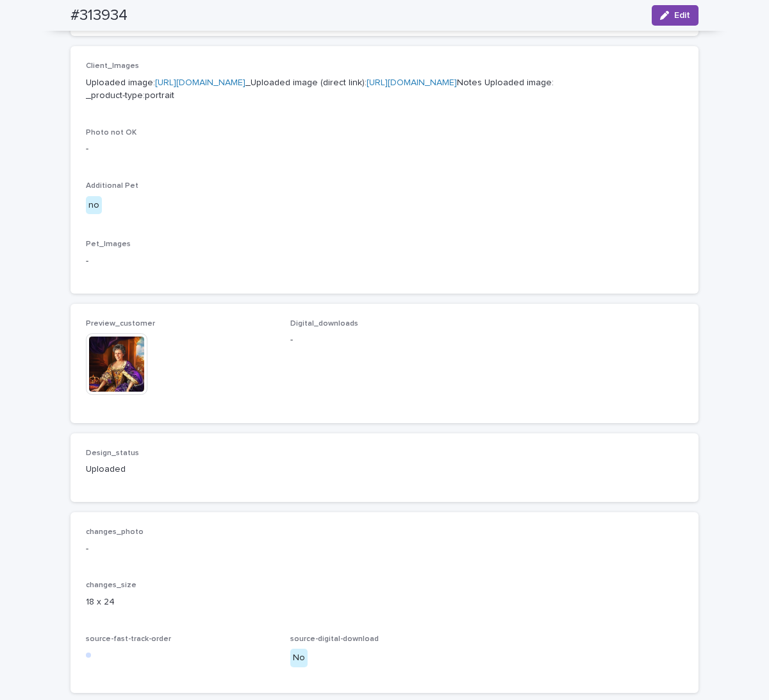
scroll to position [513, 0]
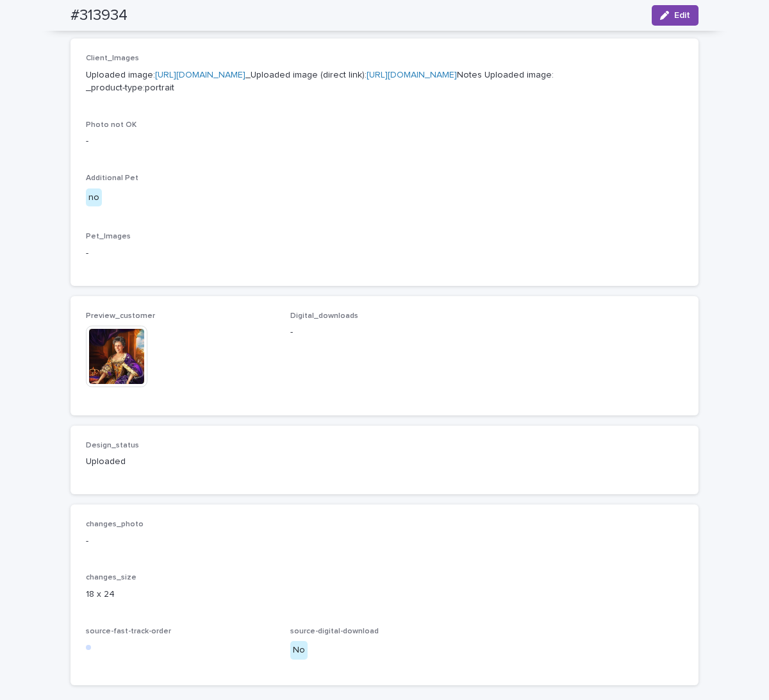
click at [110, 387] on img at bounding box center [117, 357] width 62 height 62
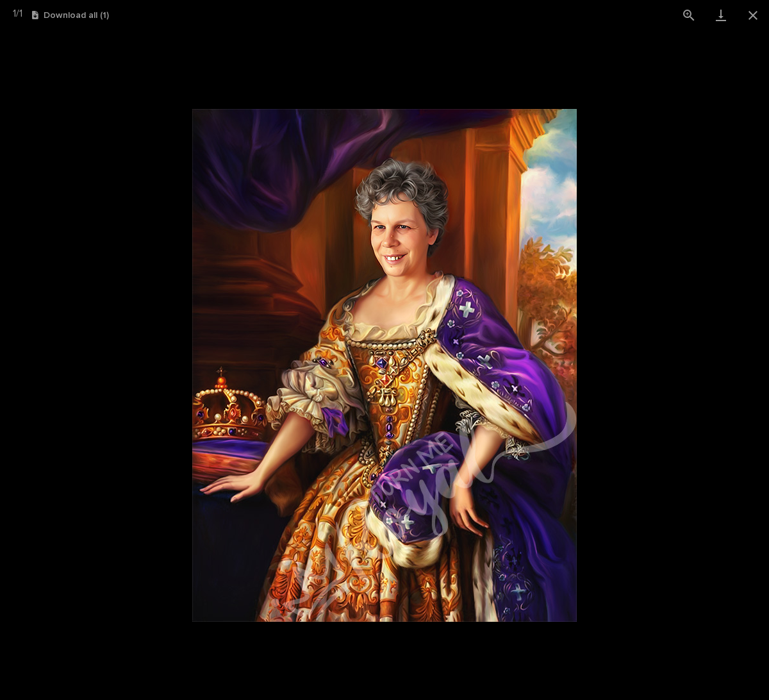
click at [90, 329] on picture at bounding box center [384, 365] width 769 height 670
click at [90, 331] on picture at bounding box center [384, 365] width 769 height 670
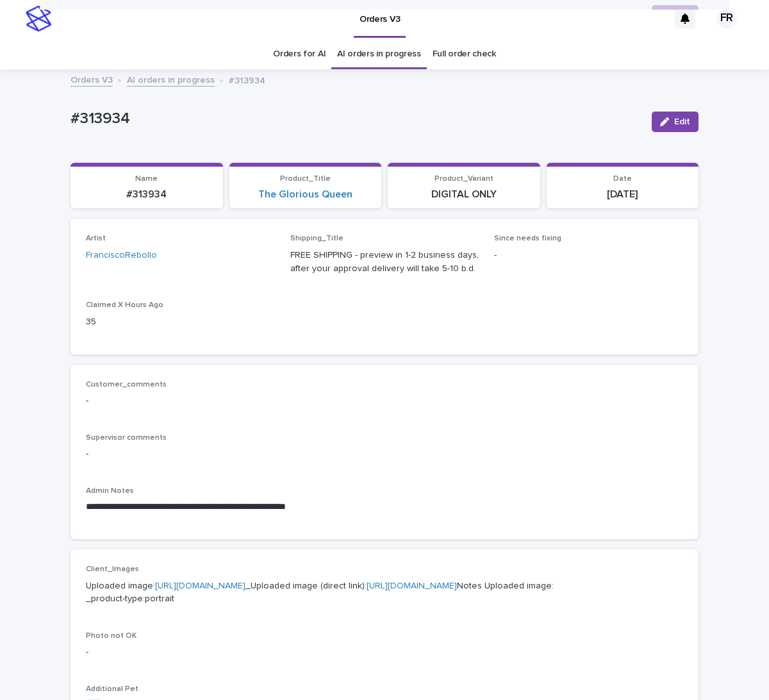
scroll to position [0, 0]
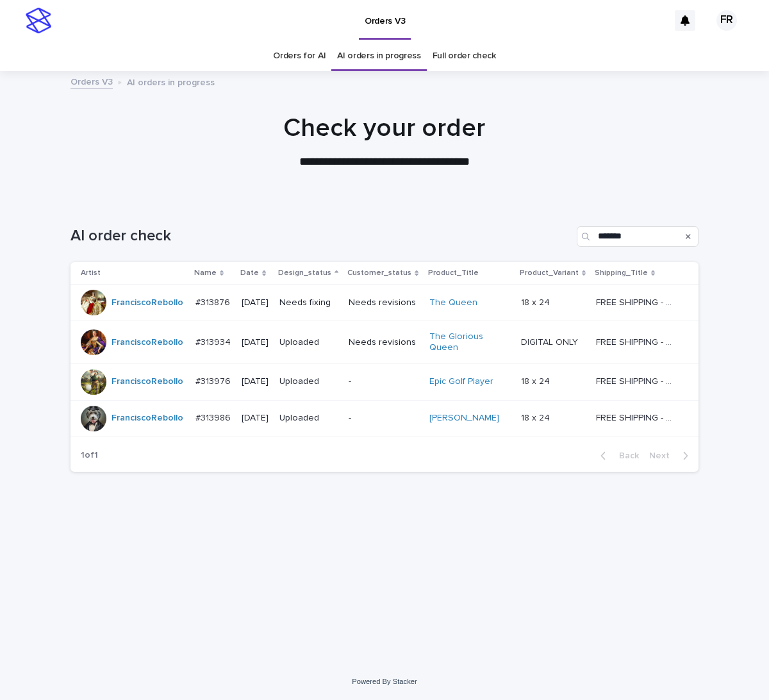
click at [262, 207] on div "AI order check *******" at bounding box center [385, 232] width 628 height 62
click at [310, 300] on p "Needs fixing" at bounding box center [308, 302] width 59 height 11
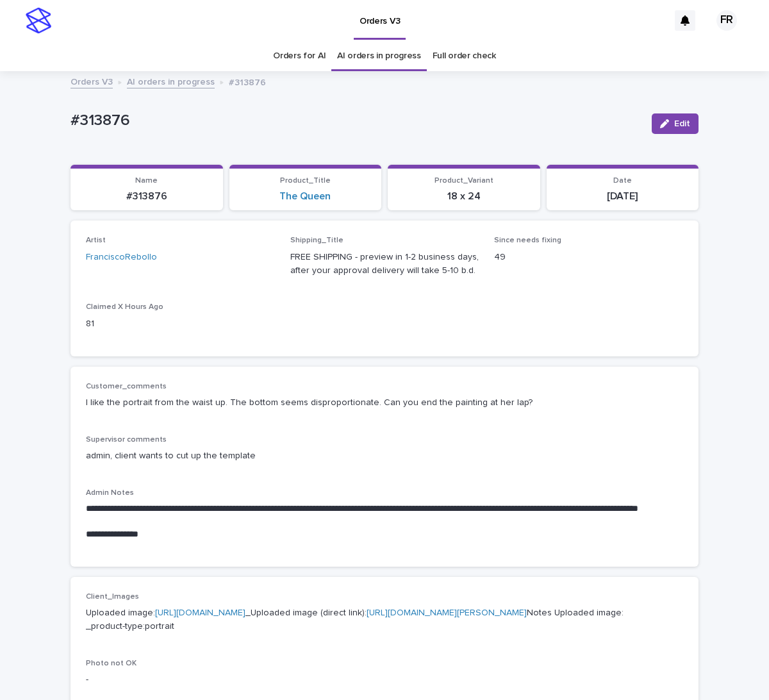
click at [138, 197] on p "#313876" at bounding box center [146, 196] width 137 height 12
copy p "313876"
click at [337, 335] on div "Artist FranciscoRebollo Shipping_Title FREE SHIPPING - preview in 1-2 business …" at bounding box center [384, 288] width 597 height 104
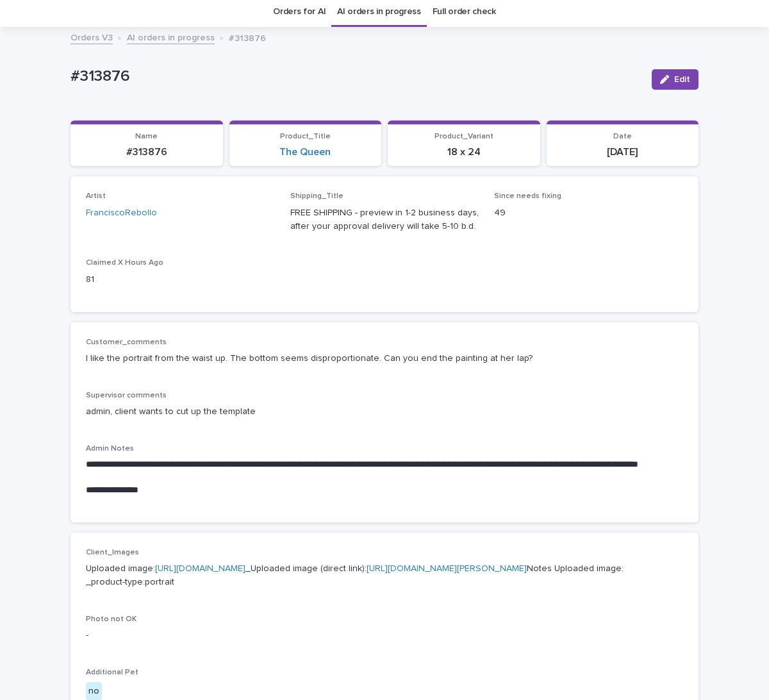
scroll to position [64, 0]
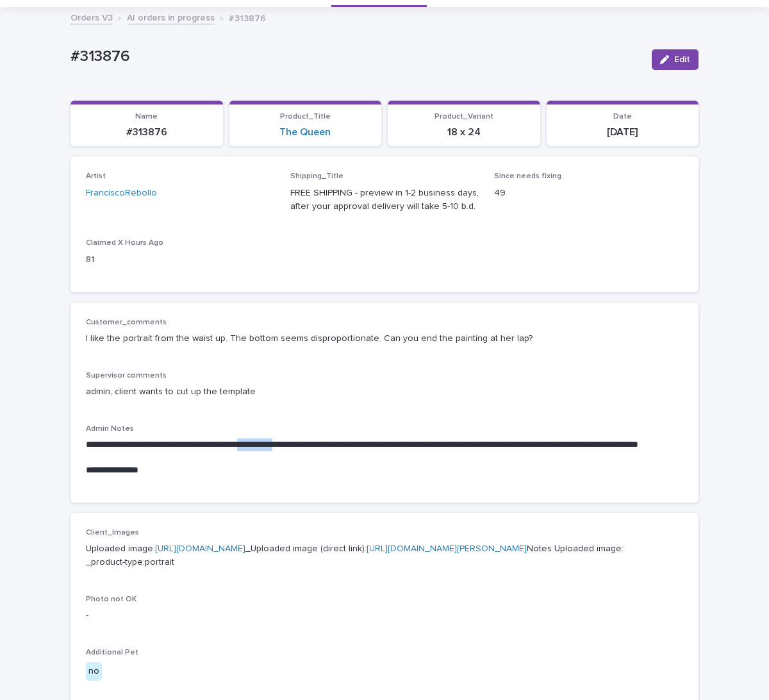
drag, startPoint x: 317, startPoint y: 443, endPoint x: 286, endPoint y: 446, distance: 30.9
click at [286, 446] on p "**********" at bounding box center [384, 451] width 597 height 26
copy p "**********"
click at [376, 264] on div "Artist FranciscoRebollo Shipping_Title FREE SHIPPING - preview in 1-2 business …" at bounding box center [384, 224] width 597 height 104
click at [674, 60] on span "Edit" at bounding box center [682, 59] width 16 height 9
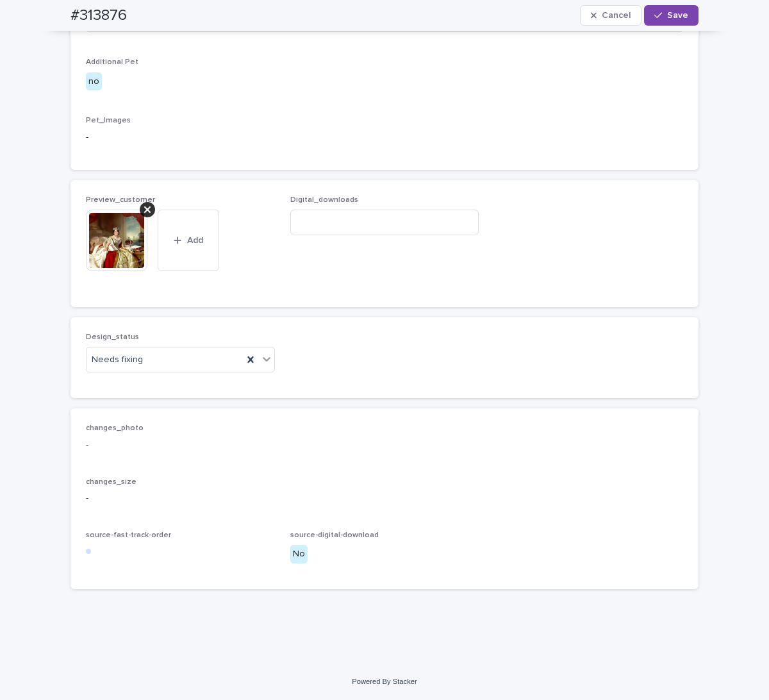
scroll to position [705, 0]
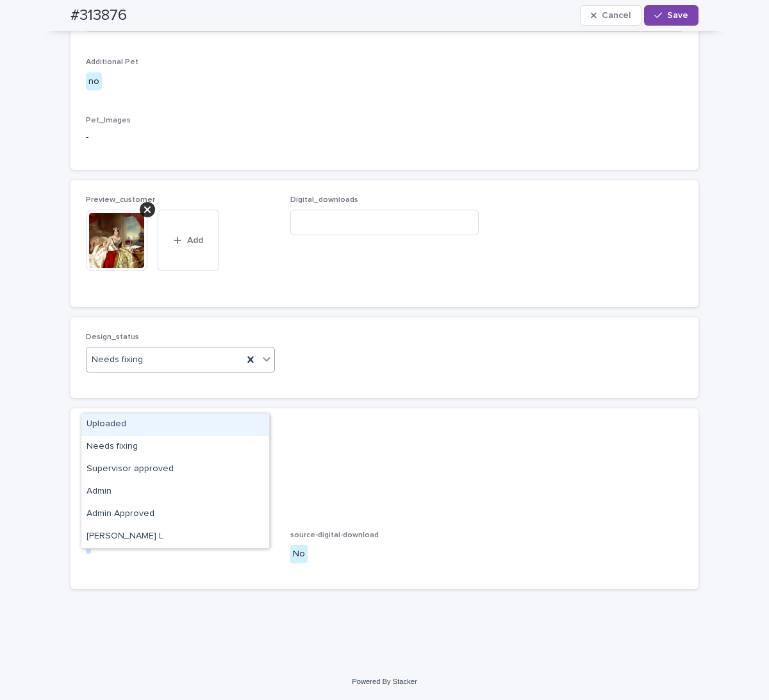
click at [124, 420] on div "Uploaded" at bounding box center [175, 424] width 188 height 22
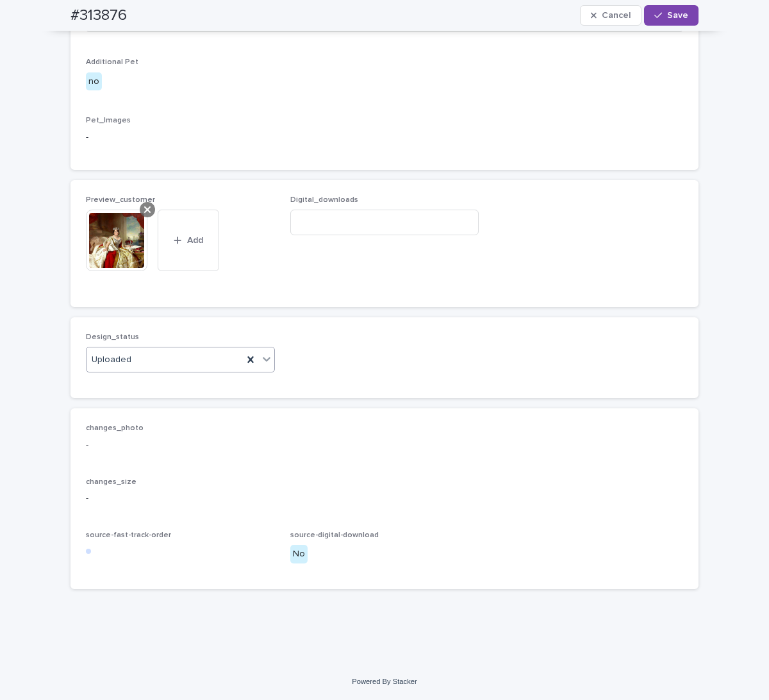
click at [144, 215] on icon at bounding box center [147, 209] width 6 height 10
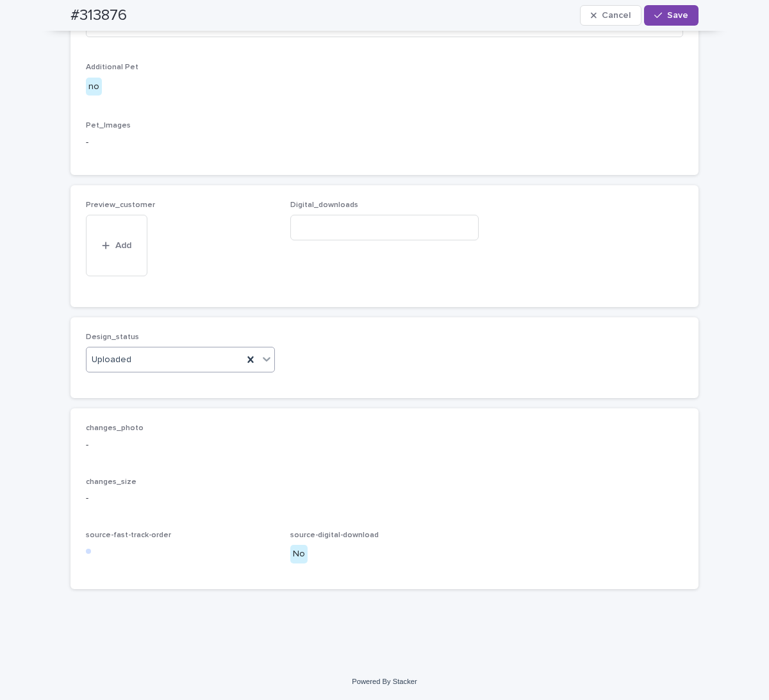
scroll to position [682, 0]
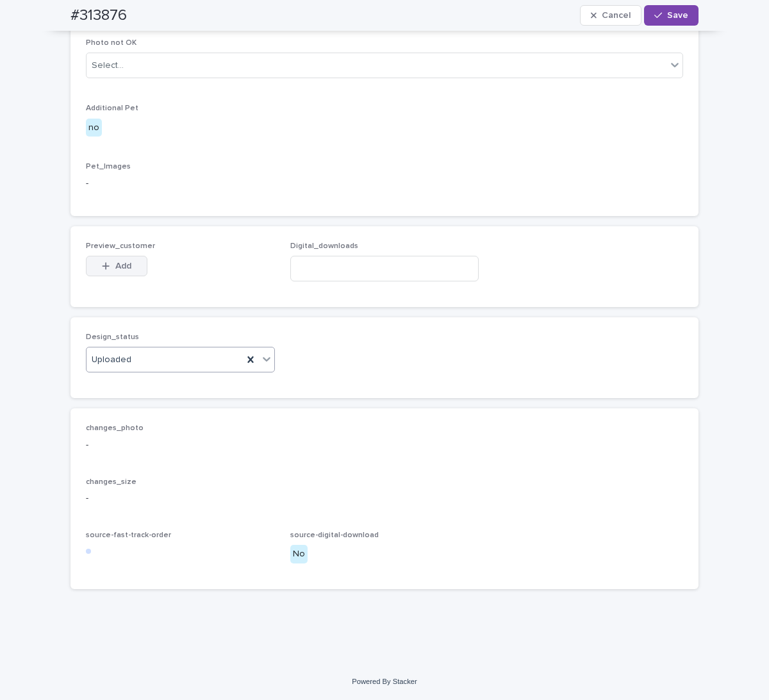
drag, startPoint x: 121, startPoint y: 285, endPoint x: 159, endPoint y: 283, distance: 38.5
click at [121, 271] on span "Add" at bounding box center [123, 266] width 16 height 9
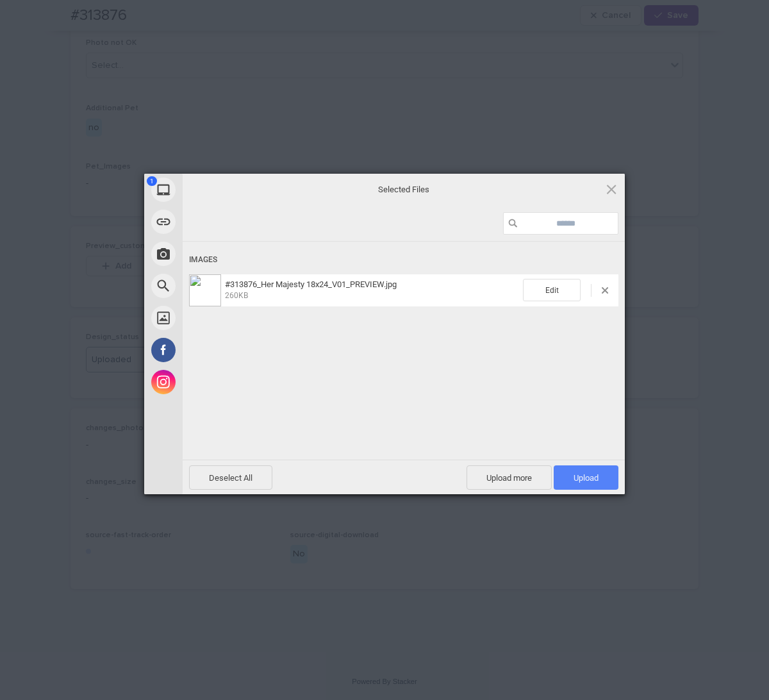
click at [587, 479] on span "Upload 1" at bounding box center [586, 478] width 25 height 10
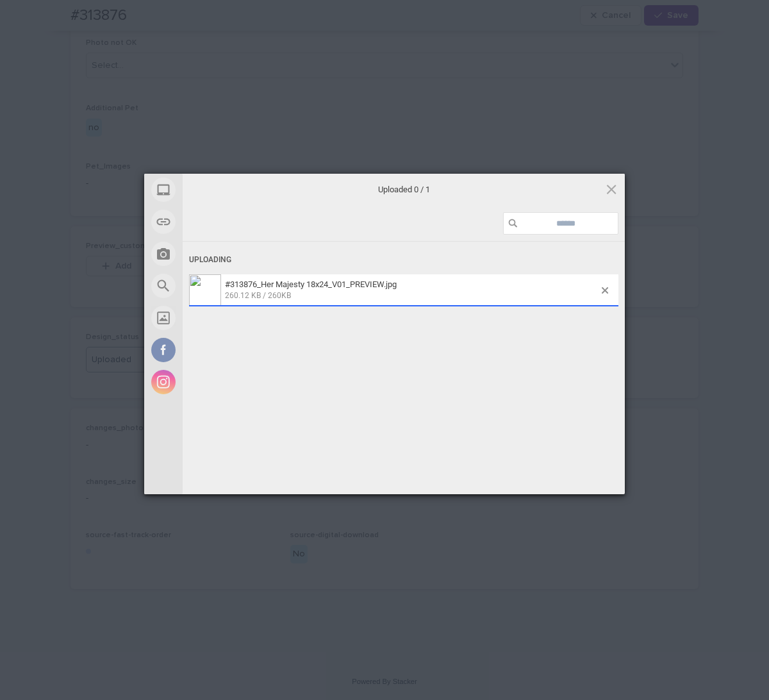
scroll to position [705, 0]
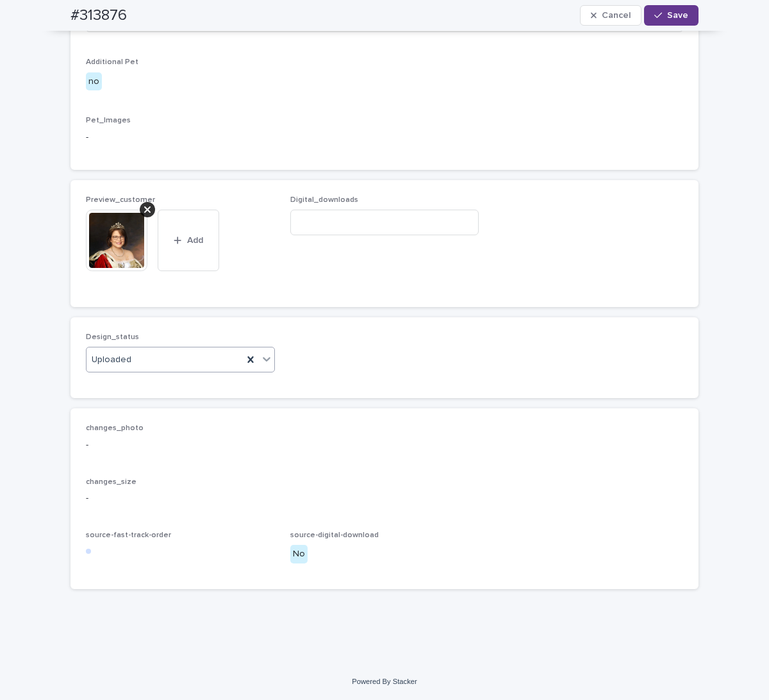
click at [669, 12] on span "Save" at bounding box center [677, 15] width 21 height 9
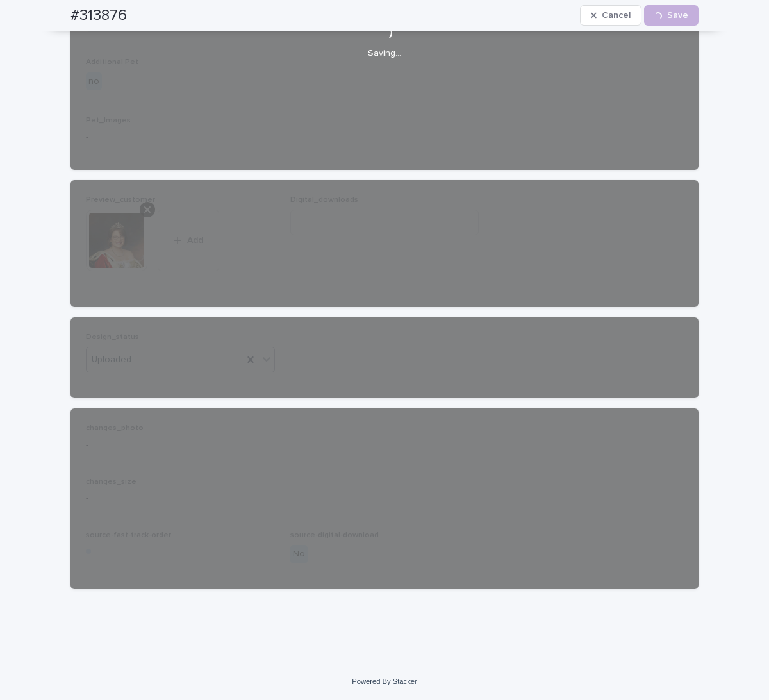
click at [102, 11] on h2 "#313876" at bounding box center [99, 15] width 56 height 19
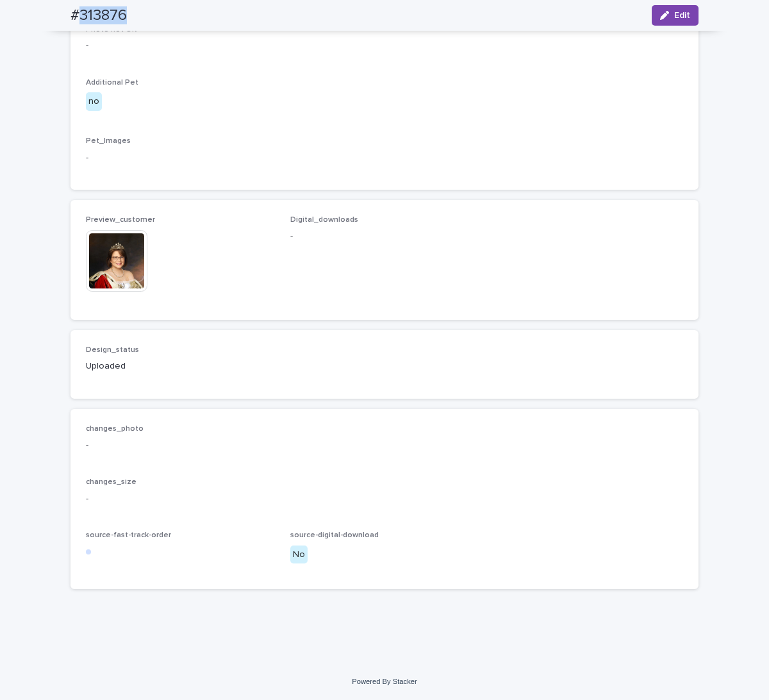
copy h2 "313876"
